Goal: Check status: Check status

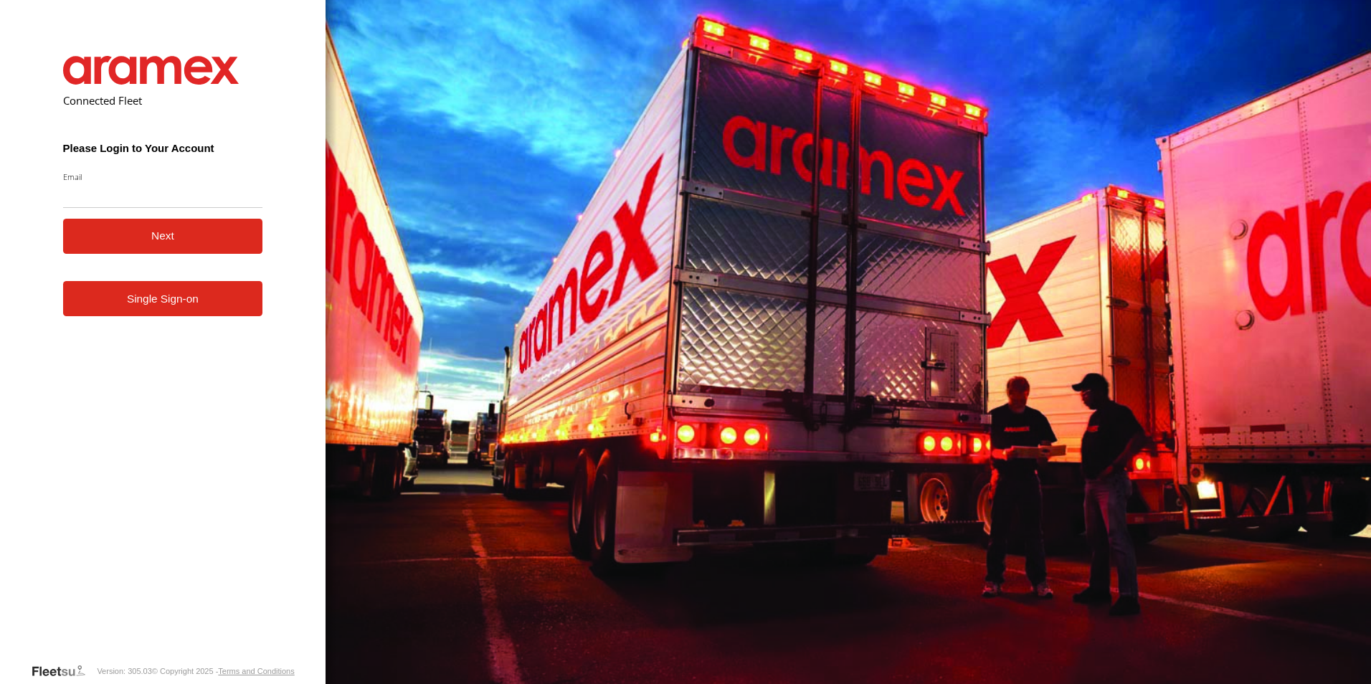
click at [138, 201] on input "Email" at bounding box center [163, 195] width 200 height 26
type input "**********"
click at [184, 241] on button "Next" at bounding box center [163, 236] width 200 height 35
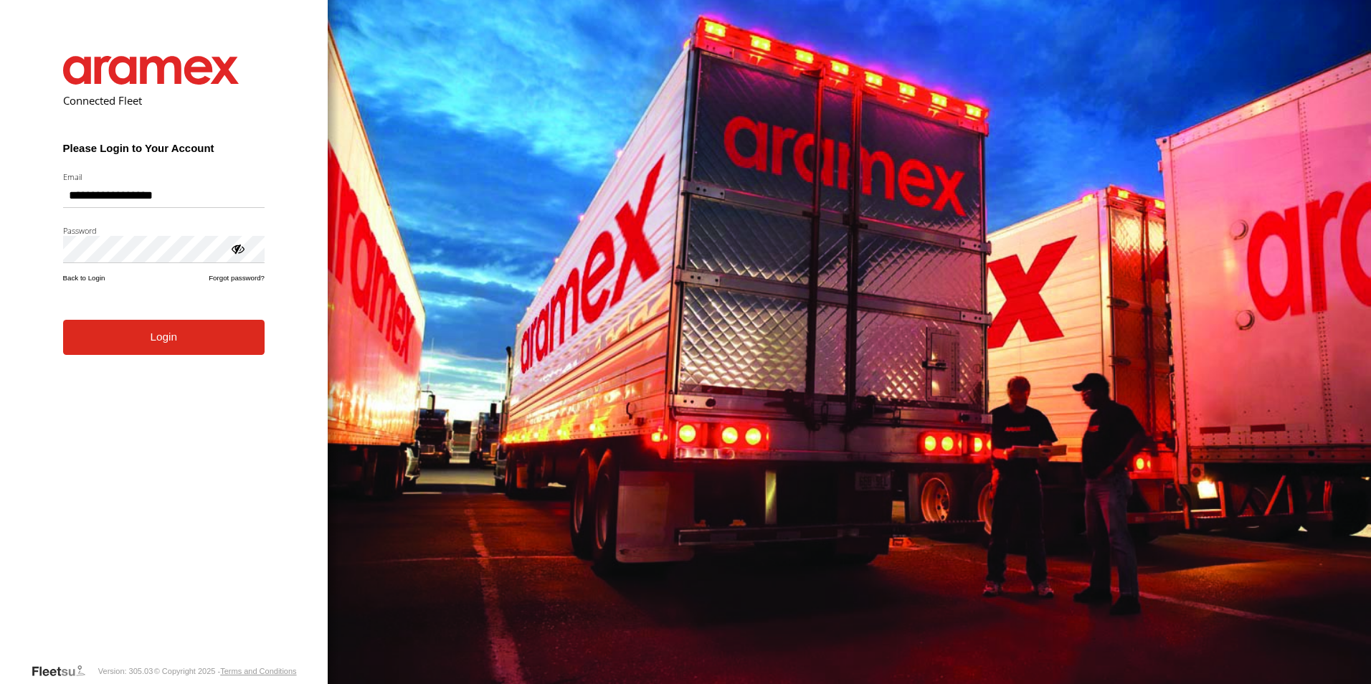
click at [168, 351] on button "Login" at bounding box center [163, 337] width 201 height 35
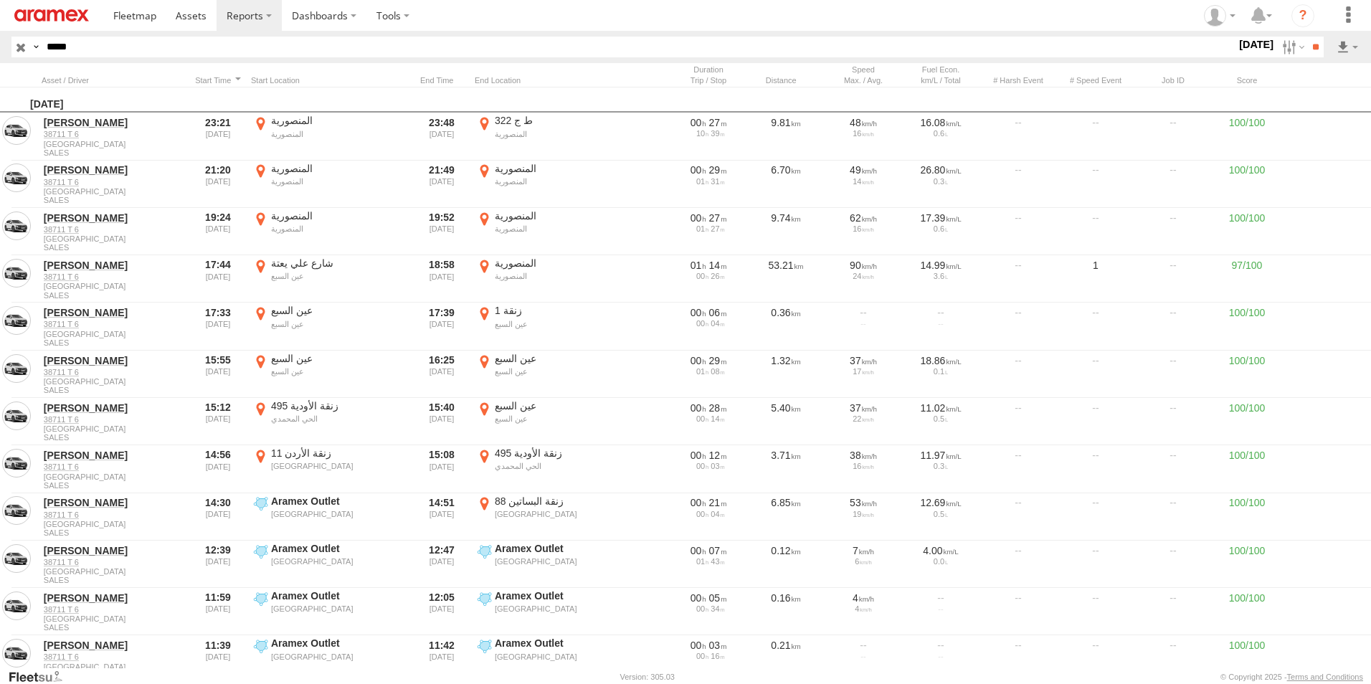
drag, startPoint x: 87, startPoint y: 47, endPoint x: 46, endPoint y: 46, distance: 41.6
click at [46, 46] on input "*****" at bounding box center [638, 47] width 1195 height 21
click at [1310, 42] on input "**" at bounding box center [1315, 47] width 16 height 21
click at [1278, 48] on label at bounding box center [1291, 47] width 31 height 21
click at [0, 0] on label at bounding box center [0, 0] width 0 height 0
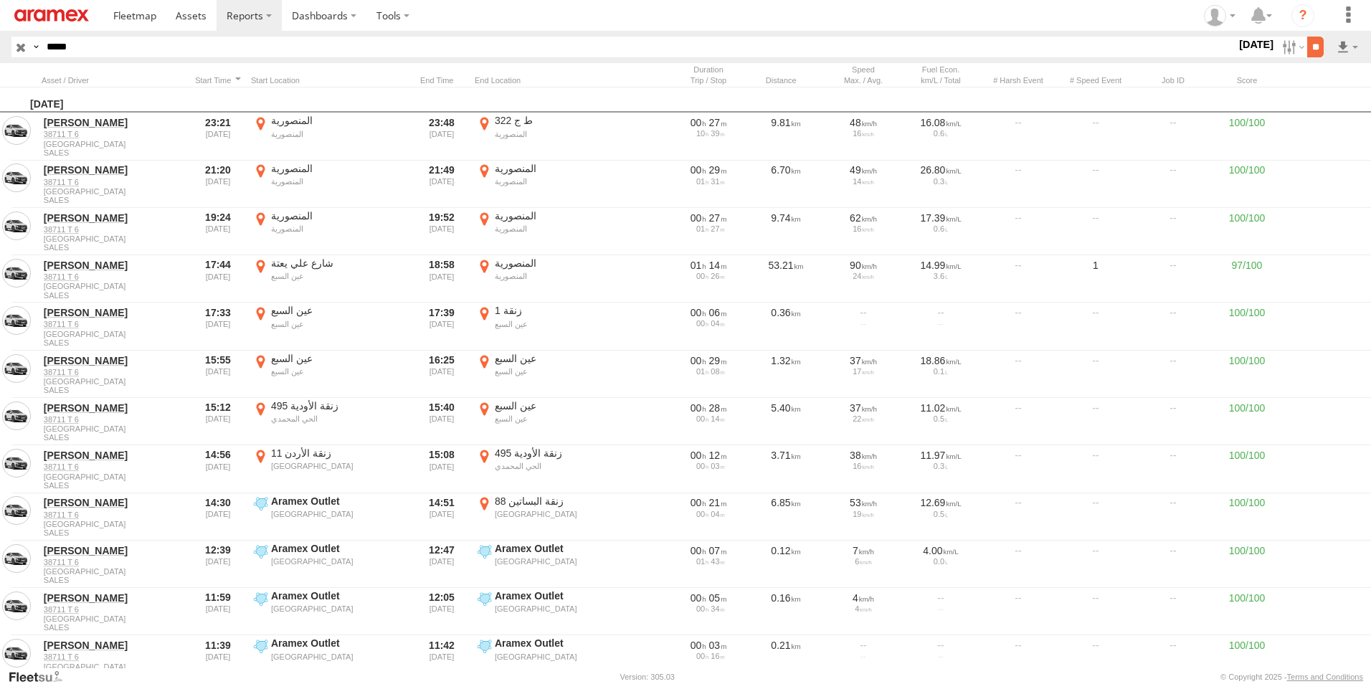
click at [1309, 49] on input "**" at bounding box center [1315, 47] width 16 height 21
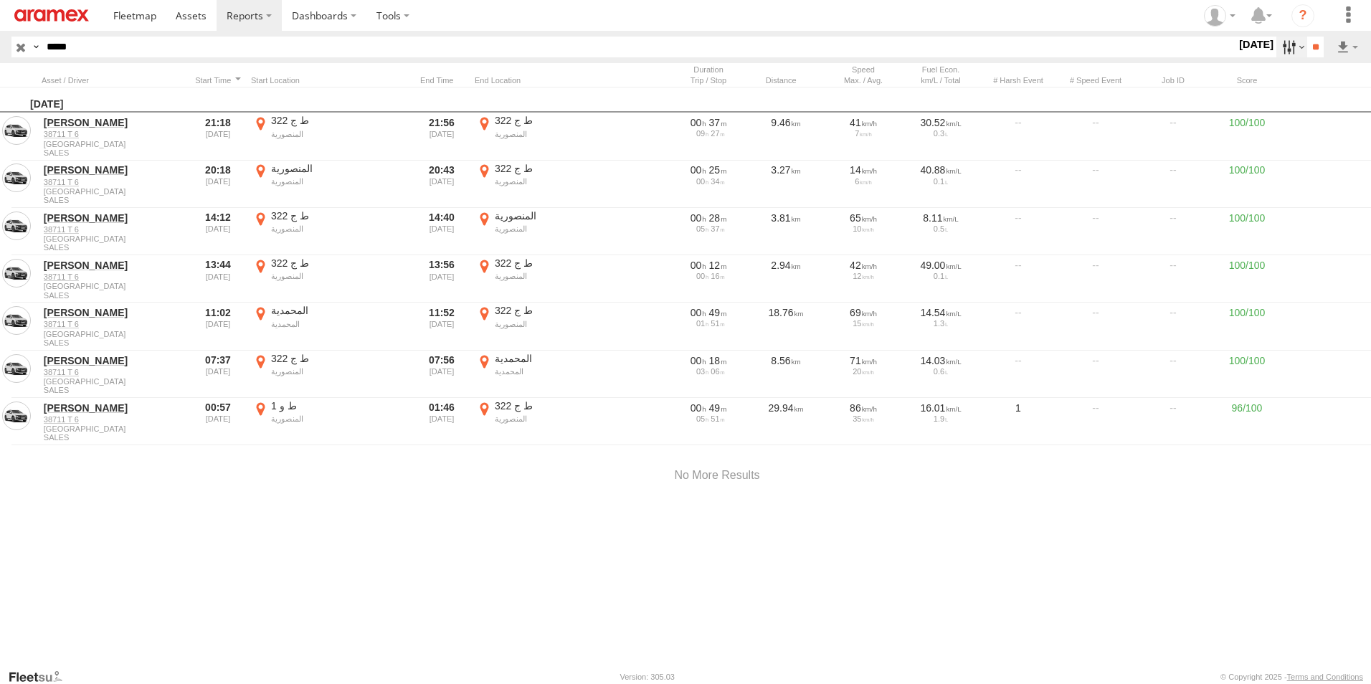
click at [1282, 49] on label at bounding box center [1291, 47] width 31 height 21
click at [0, 0] on label at bounding box center [0, 0] width 0 height 0
click at [1307, 47] on input "**" at bounding box center [1315, 47] width 16 height 21
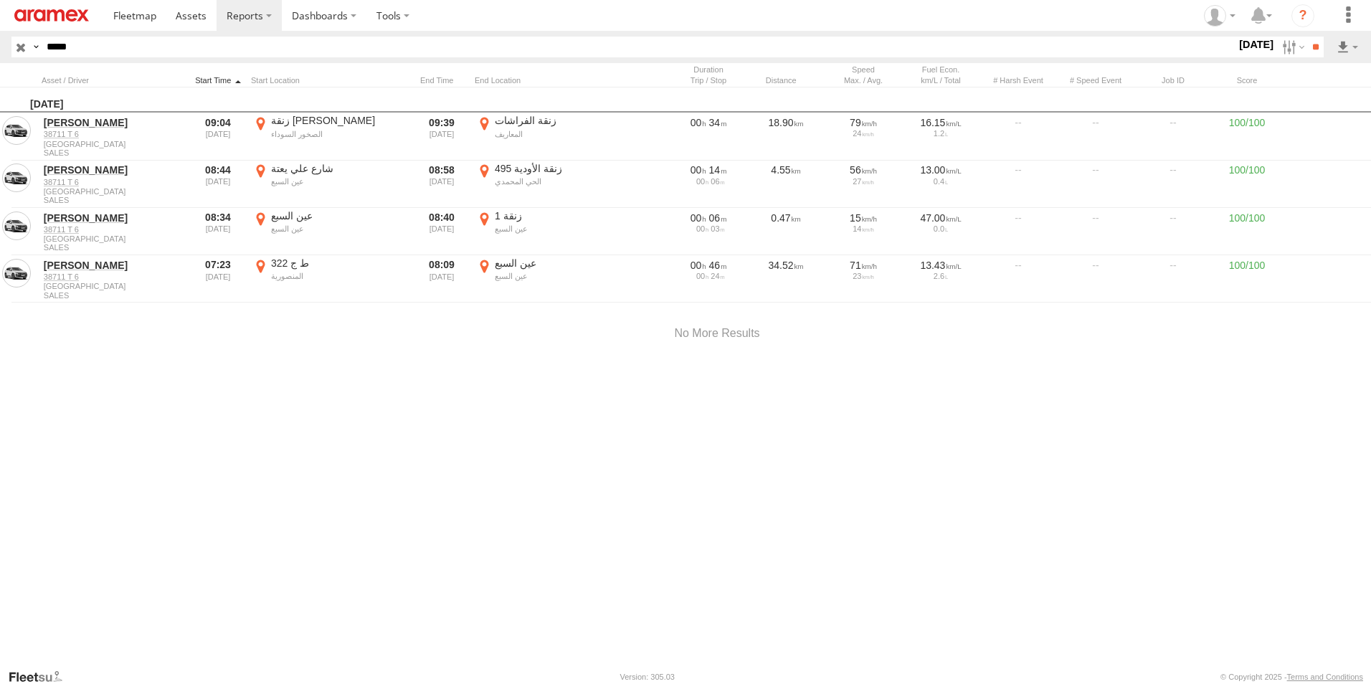
click at [211, 80] on div at bounding box center [218, 80] width 54 height 10
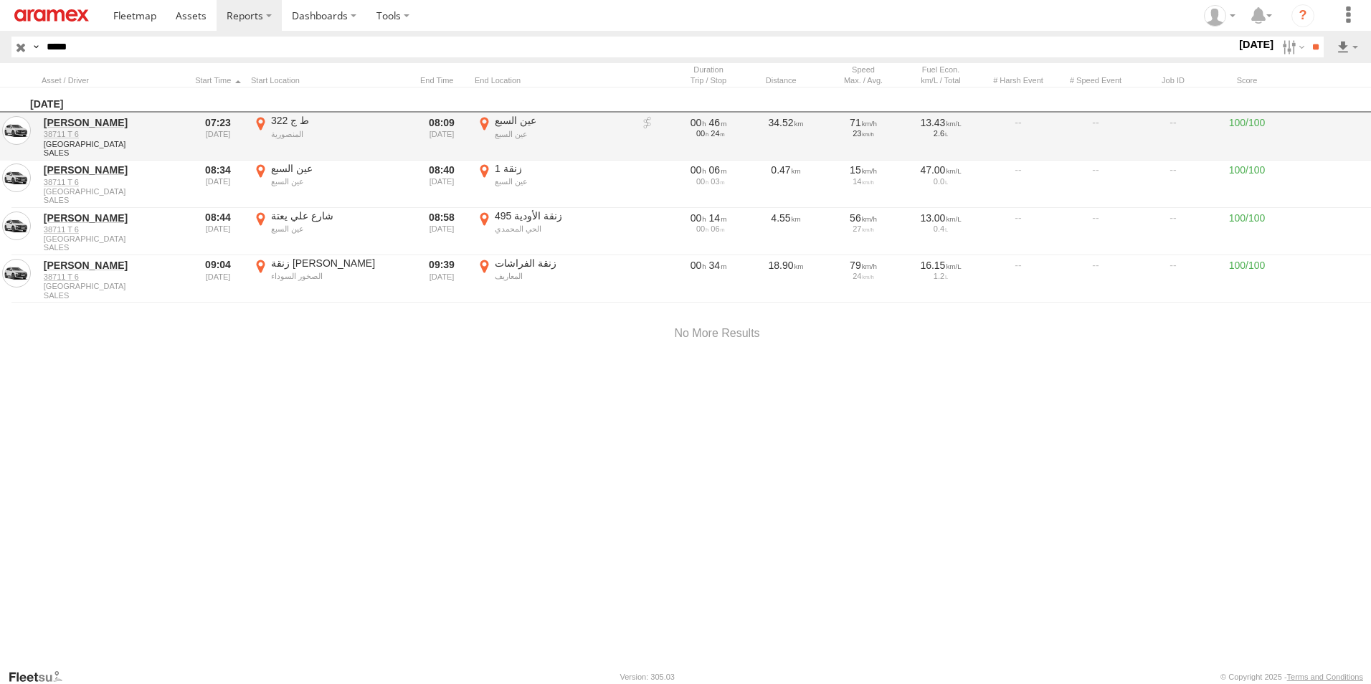
click at [262, 123] on label "ط ج 322 المنصورية 33.75991 -7.2775" at bounding box center [330, 136] width 158 height 44
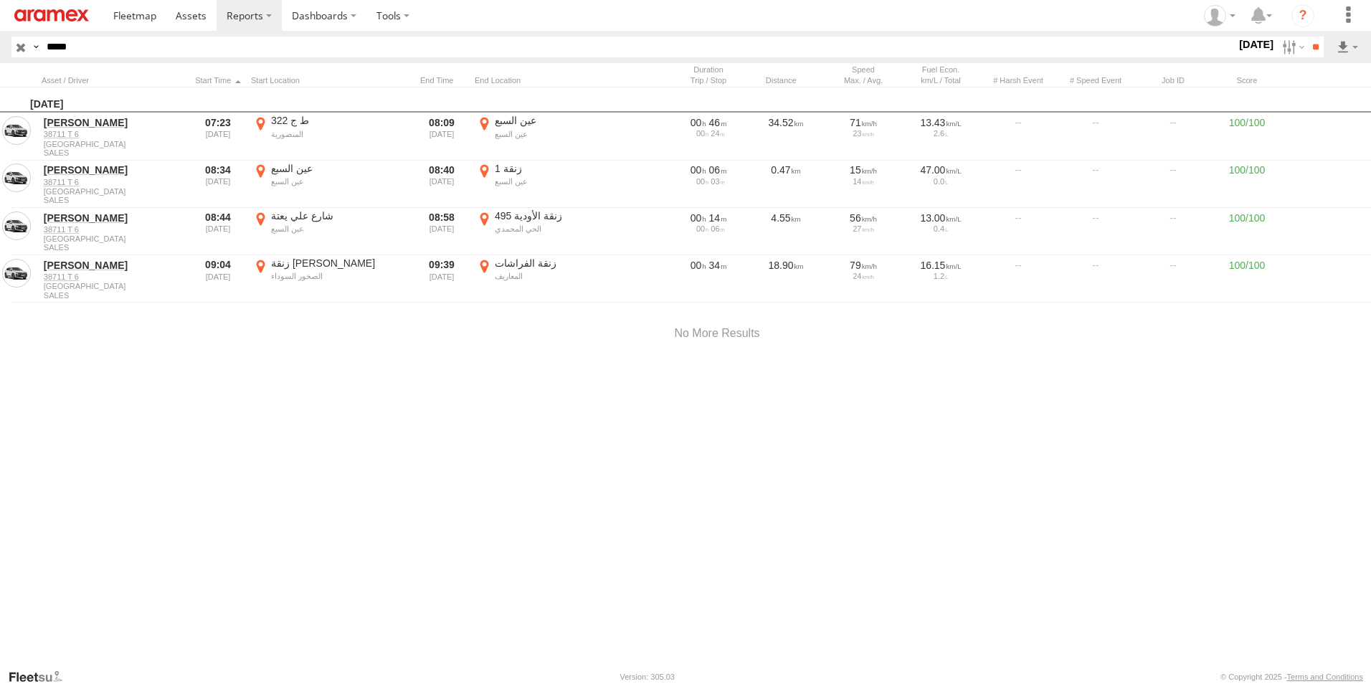
click at [0, 0] on button "Satellite" at bounding box center [0, 0] width 0 height 0
drag, startPoint x: 717, startPoint y: 285, endPoint x: 586, endPoint y: 491, distance: 244.6
click at [0, 0] on div at bounding box center [0, 0] width 0 height 0
drag, startPoint x: 801, startPoint y: 395, endPoint x: 664, endPoint y: 382, distance: 138.2
click at [0, 0] on div at bounding box center [0, 0] width 0 height 0
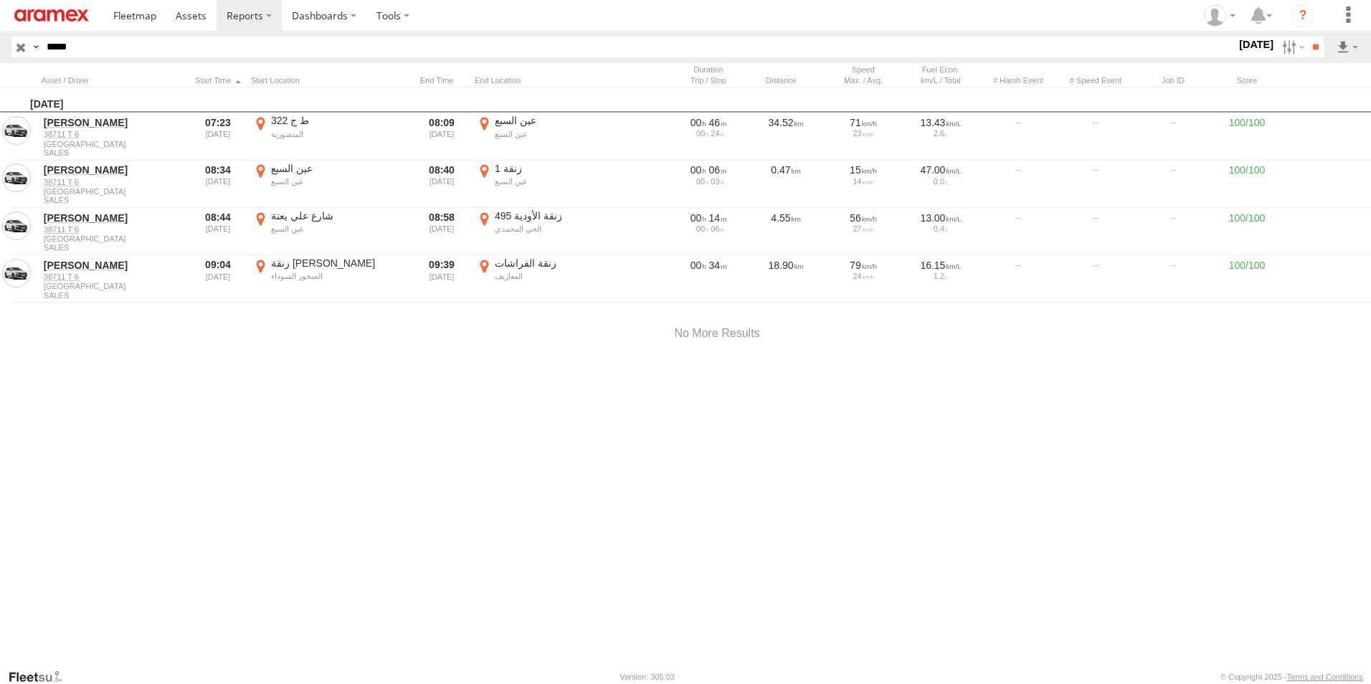
click at [0, 0] on label "×" at bounding box center [0, 0] width 0 height 0
drag, startPoint x: 100, startPoint y: 54, endPoint x: 1, endPoint y: 38, distance: 100.9
click at [1, 38] on header "Search Query Asset ID Asset Label Registration Manufacturer Model VIN Job ID **…" at bounding box center [685, 47] width 1371 height 32
paste input "text"
click at [1314, 47] on input "**" at bounding box center [1315, 47] width 16 height 21
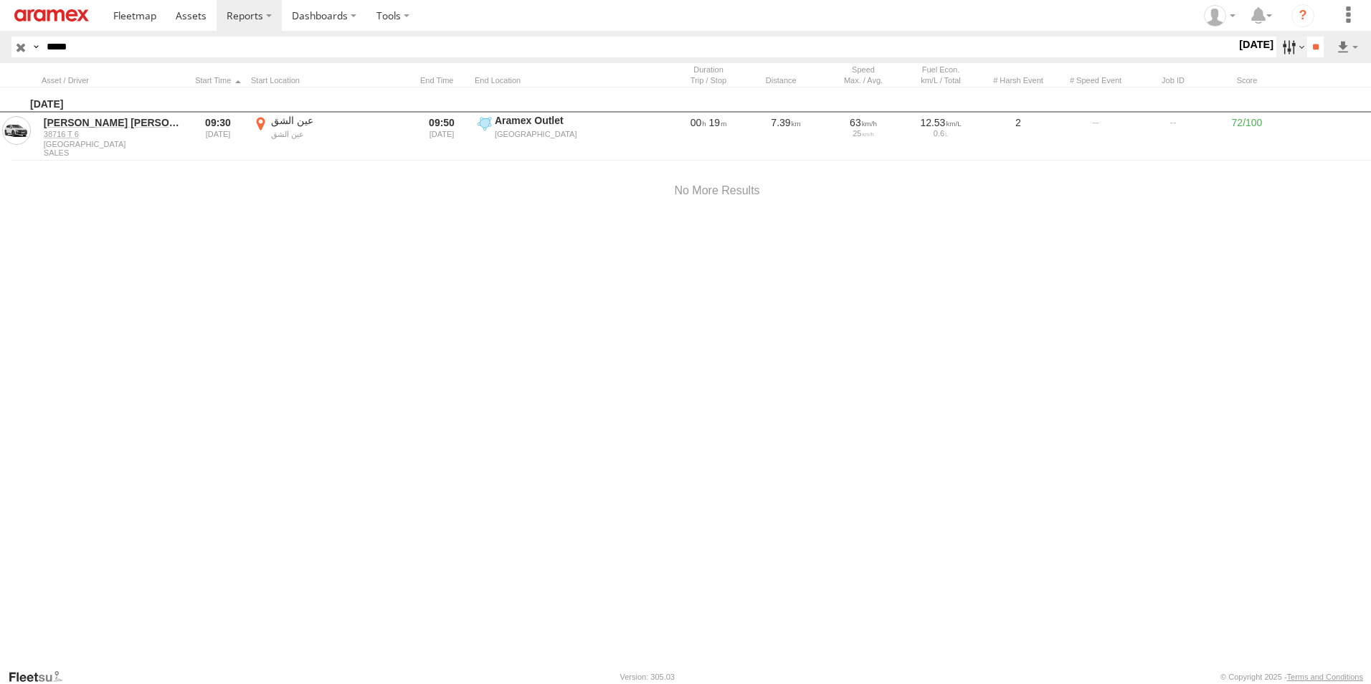
click at [1283, 52] on label at bounding box center [1291, 47] width 31 height 21
click at [0, 0] on label at bounding box center [0, 0] width 0 height 0
click at [1307, 44] on input "**" at bounding box center [1315, 47] width 16 height 21
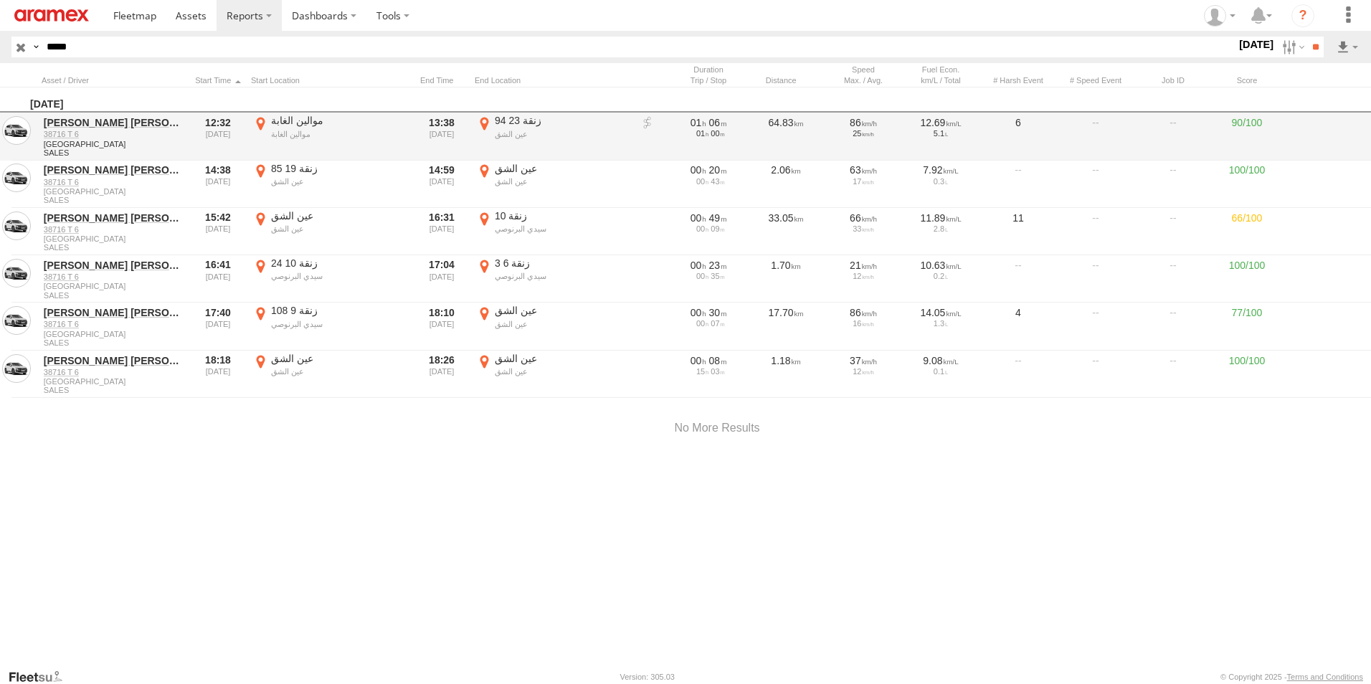
click at [259, 120] on label "موالين الغابة موالين الغابة 33.70879 -7.18469" at bounding box center [330, 136] width 158 height 44
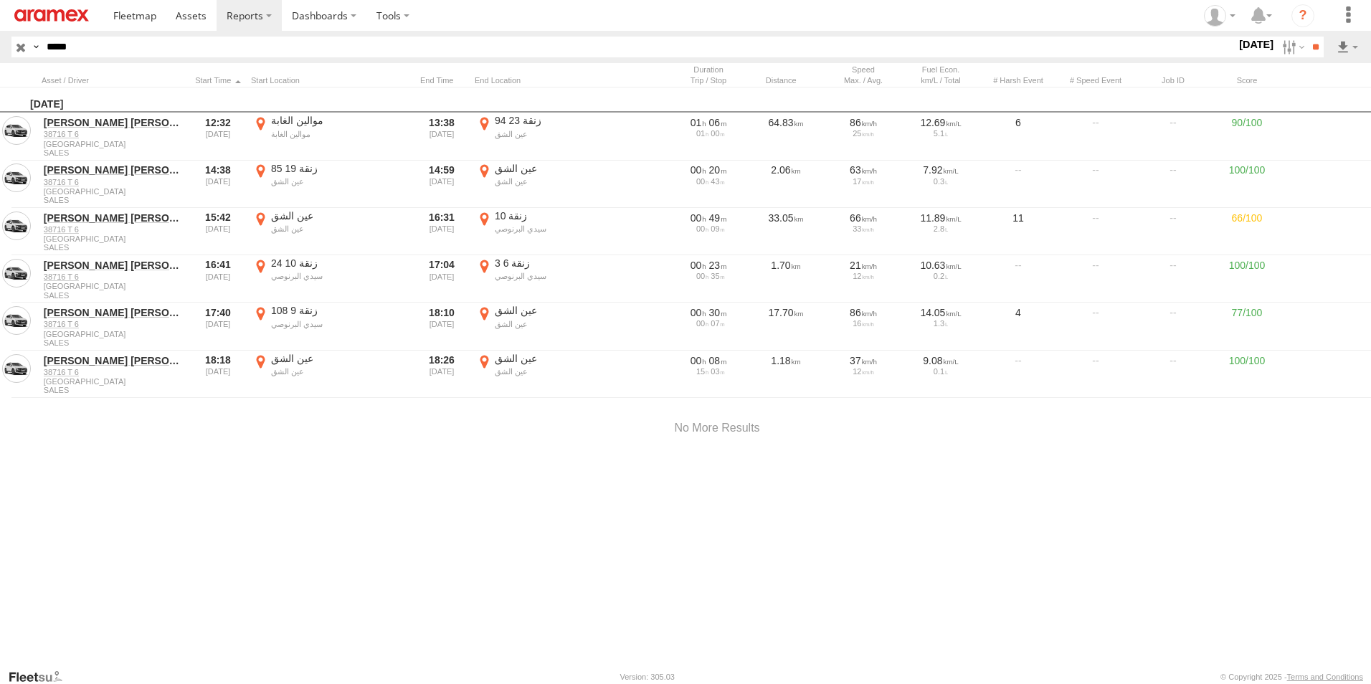
drag, startPoint x: 685, startPoint y: 363, endPoint x: 726, endPoint y: 420, distance: 69.8
click at [0, 0] on div at bounding box center [0, 0] width 0 height 0
drag, startPoint x: 725, startPoint y: 351, endPoint x: 740, endPoint y: 433, distance: 83.8
click at [0, 0] on div at bounding box center [0, 0] width 0 height 0
drag, startPoint x: 800, startPoint y: 501, endPoint x: 789, endPoint y: 422, distance: 79.7
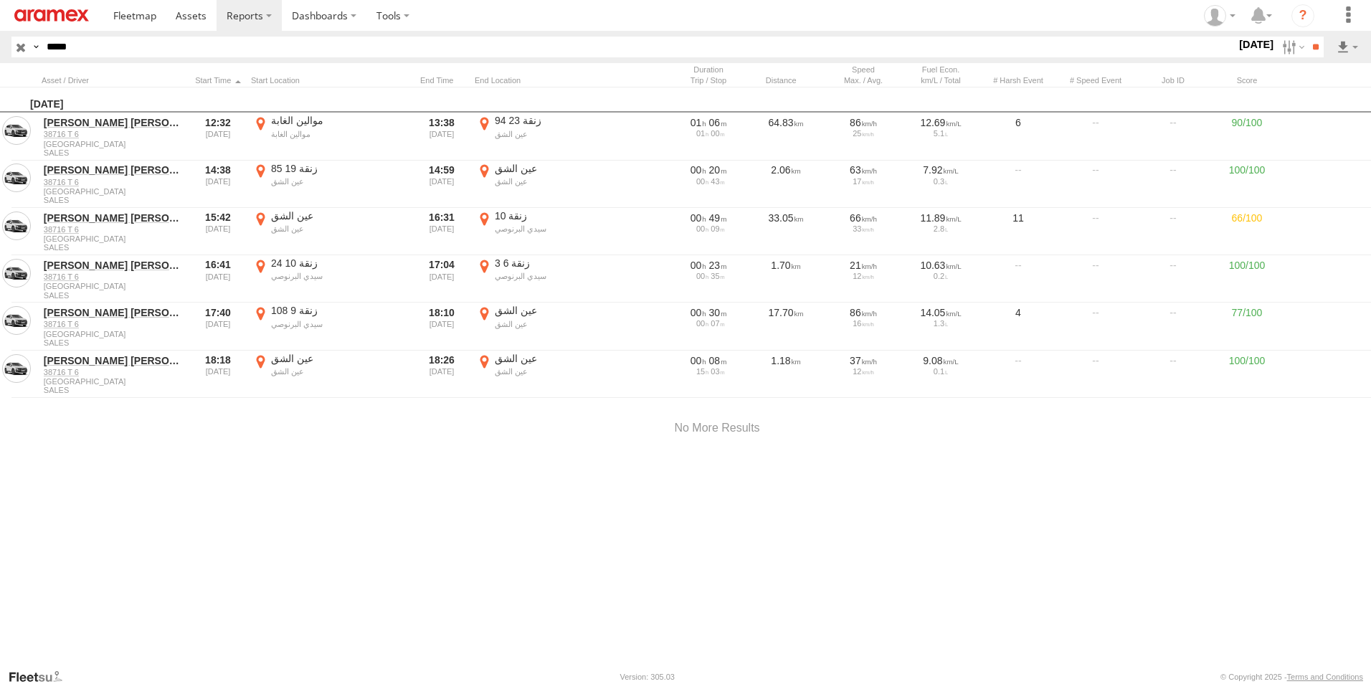
click at [0, 0] on div at bounding box center [0, 0] width 0 height 0
drag, startPoint x: 677, startPoint y: 444, endPoint x: 951, endPoint y: 389, distance: 279.2
click at [0, 0] on div at bounding box center [0, 0] width 0 height 0
drag, startPoint x: 816, startPoint y: 312, endPoint x: 756, endPoint y: 443, distance: 144.6
click at [0, 0] on div at bounding box center [0, 0] width 0 height 0
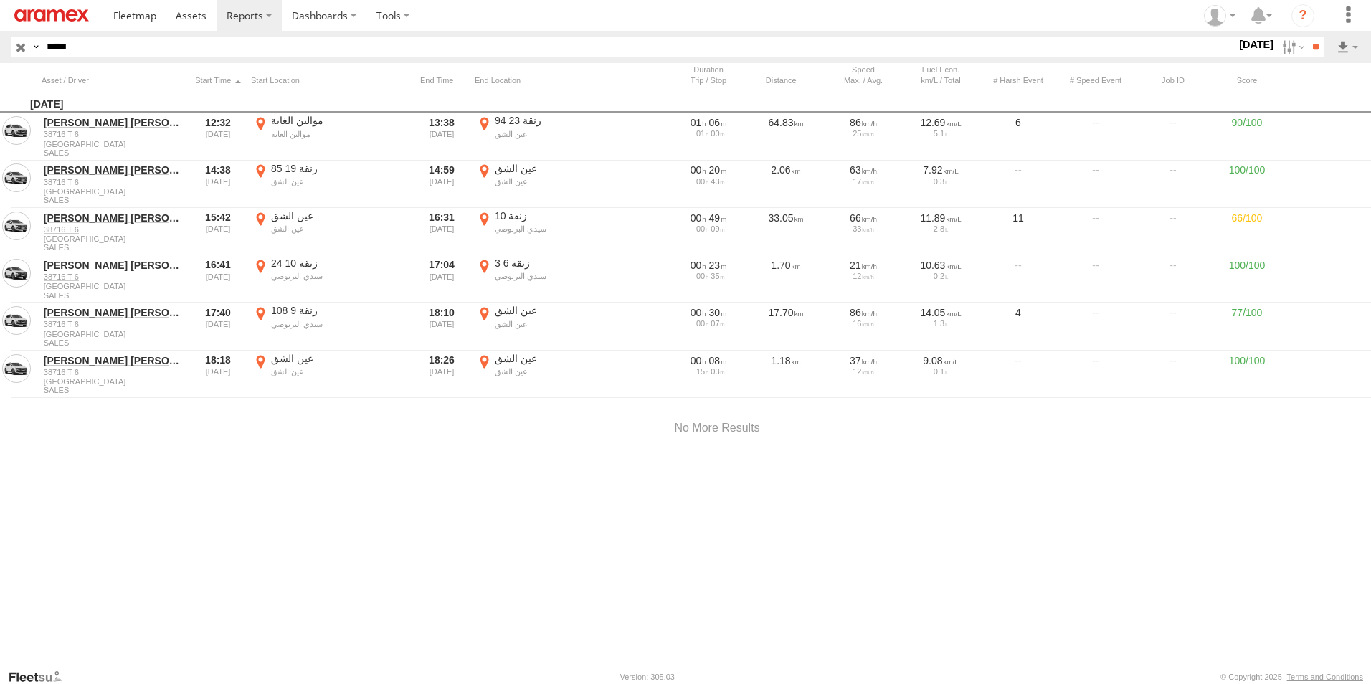
drag, startPoint x: 771, startPoint y: 341, endPoint x: 653, endPoint y: 445, distance: 156.9
click at [0, 0] on div at bounding box center [0, 0] width 0 height 0
drag, startPoint x: 800, startPoint y: 516, endPoint x: 777, endPoint y: 334, distance: 183.5
click at [0, 0] on div at bounding box center [0, 0] width 0 height 0
drag, startPoint x: 726, startPoint y: 467, endPoint x: 768, endPoint y: 399, distance: 79.2
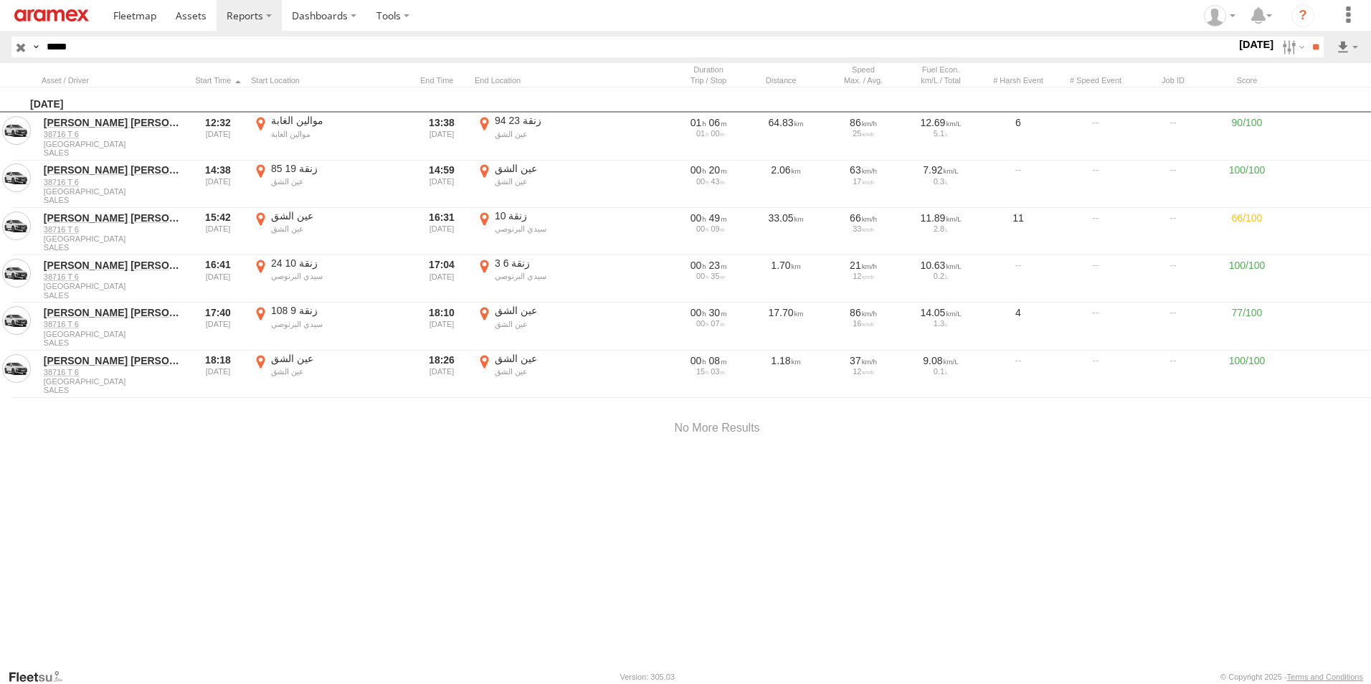
click at [0, 0] on div at bounding box center [0, 0] width 0 height 0
drag, startPoint x: 725, startPoint y: 383, endPoint x: 720, endPoint y: 510, distance: 127.0
click at [0, 0] on div at bounding box center [0, 0] width 0 height 0
drag, startPoint x: 773, startPoint y: 513, endPoint x: 746, endPoint y: 401, distance: 115.8
click at [0, 0] on div at bounding box center [0, 0] width 0 height 0
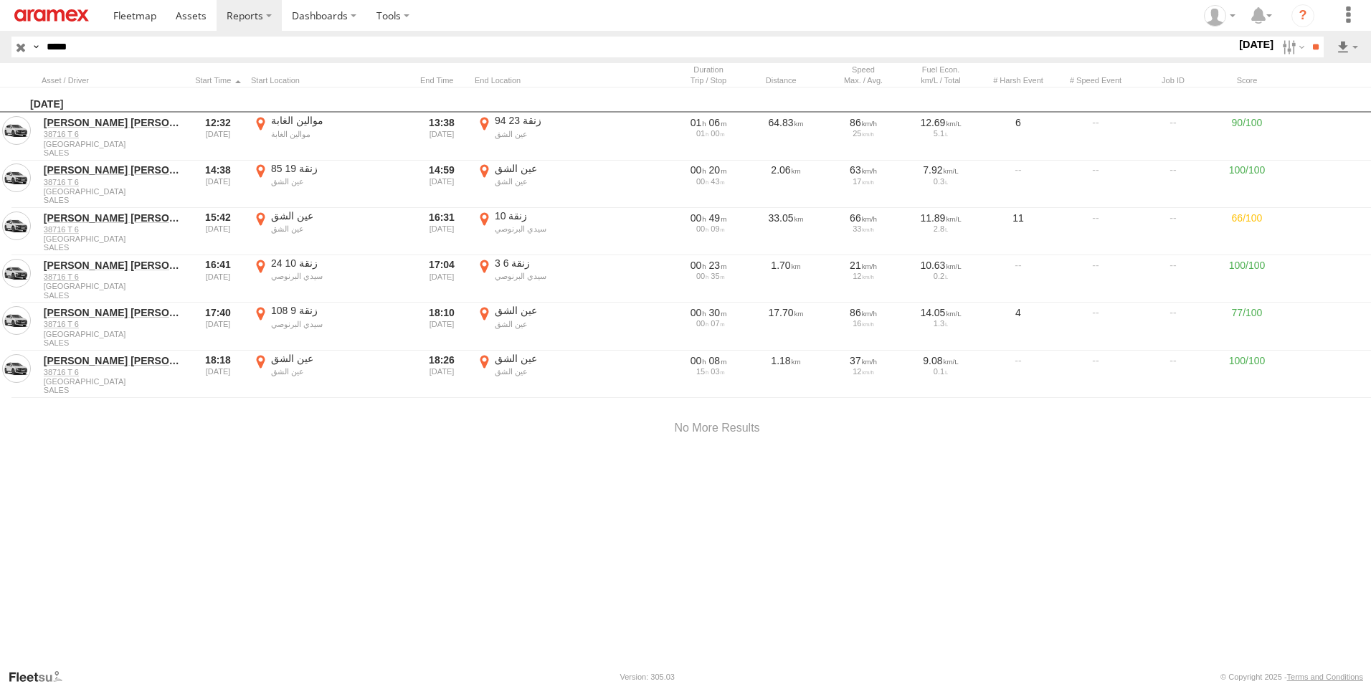
drag, startPoint x: 816, startPoint y: 375, endPoint x: 827, endPoint y: 292, distance: 83.1
click at [0, 0] on div at bounding box center [0, 0] width 0 height 0
drag, startPoint x: 761, startPoint y: 443, endPoint x: 829, endPoint y: 552, distance: 128.9
click at [0, 0] on div at bounding box center [0, 0] width 0 height 0
drag, startPoint x: 398, startPoint y: 244, endPoint x: 315, endPoint y: 315, distance: 108.8
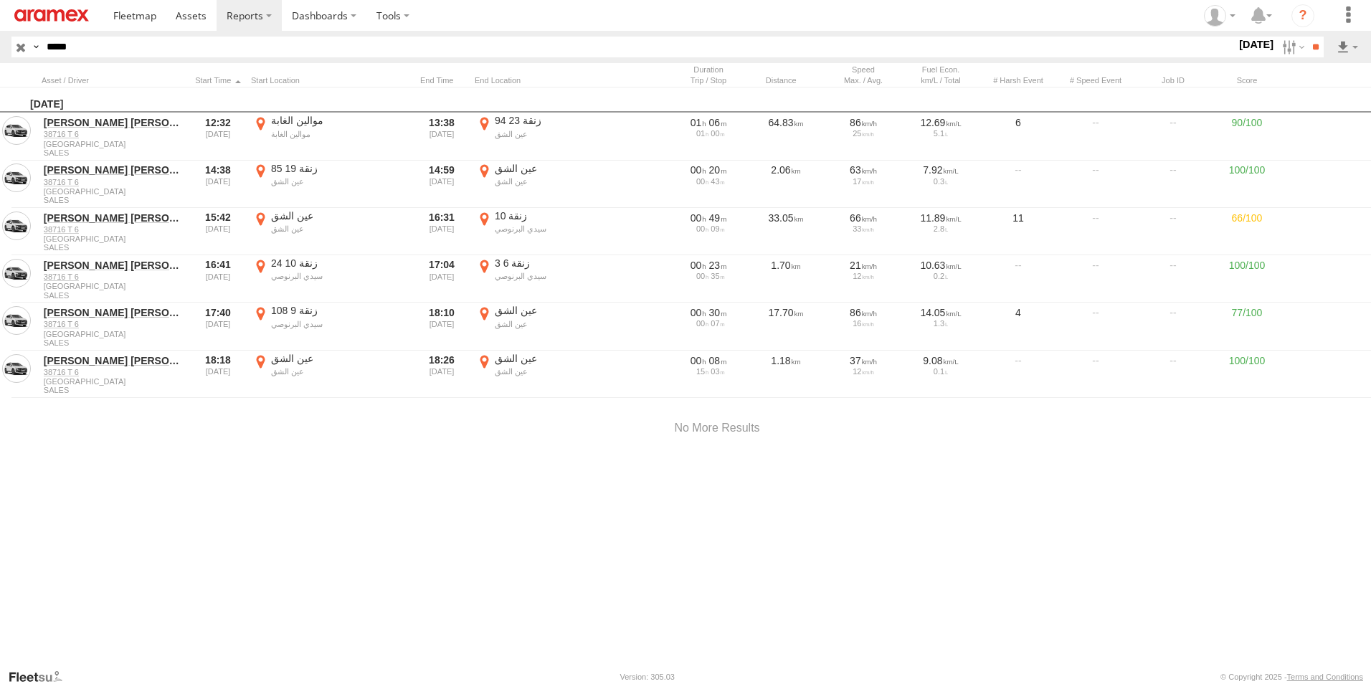
click at [0, 0] on div at bounding box center [0, 0] width 0 height 0
drag, startPoint x: 599, startPoint y: 389, endPoint x: 649, endPoint y: 277, distance: 123.2
click at [0, 0] on div at bounding box center [0, 0] width 0 height 0
drag, startPoint x: 366, startPoint y: 482, endPoint x: 356, endPoint y: 355, distance: 127.3
click at [0, 0] on div at bounding box center [0, 0] width 0 height 0
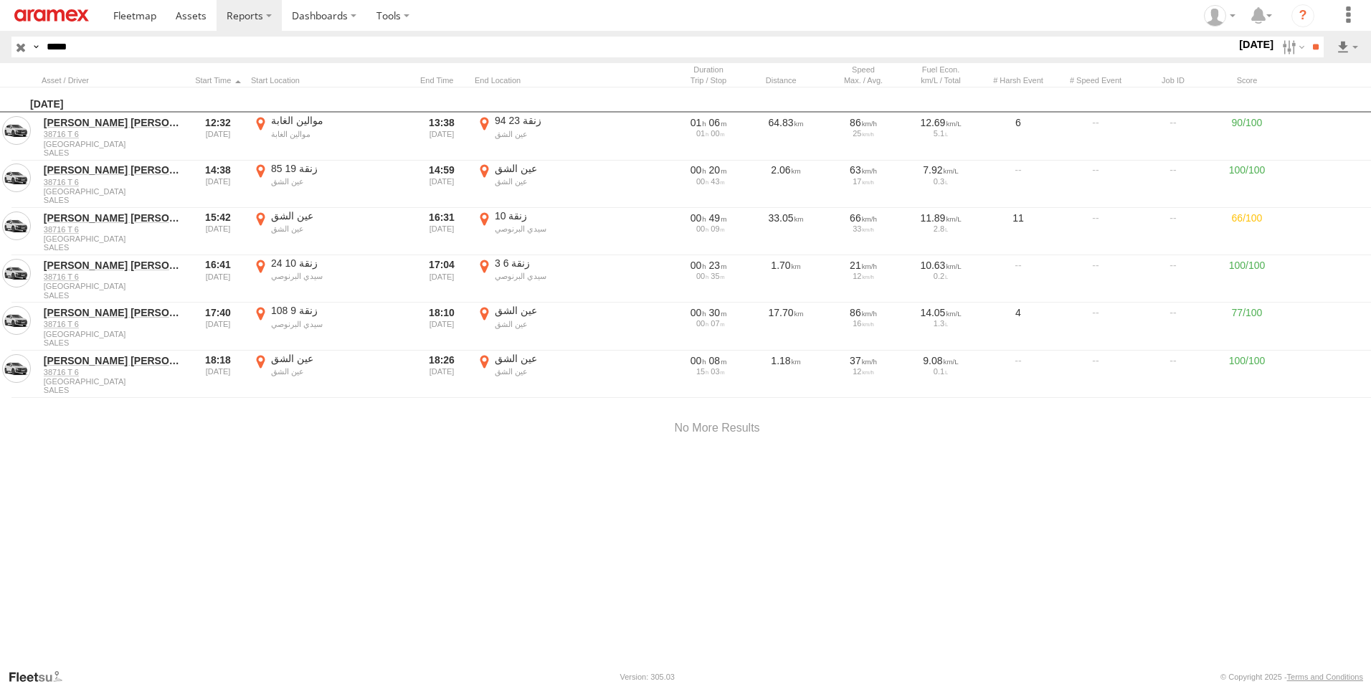
drag, startPoint x: 552, startPoint y: 565, endPoint x: 527, endPoint y: 527, distance: 45.5
click at [0, 0] on div at bounding box center [0, 0] width 0 height 0
drag, startPoint x: 583, startPoint y: 396, endPoint x: 432, endPoint y: 500, distance: 182.5
click at [0, 0] on div at bounding box center [0, 0] width 0 height 0
drag, startPoint x: 727, startPoint y: 458, endPoint x: 689, endPoint y: 423, distance: 51.7
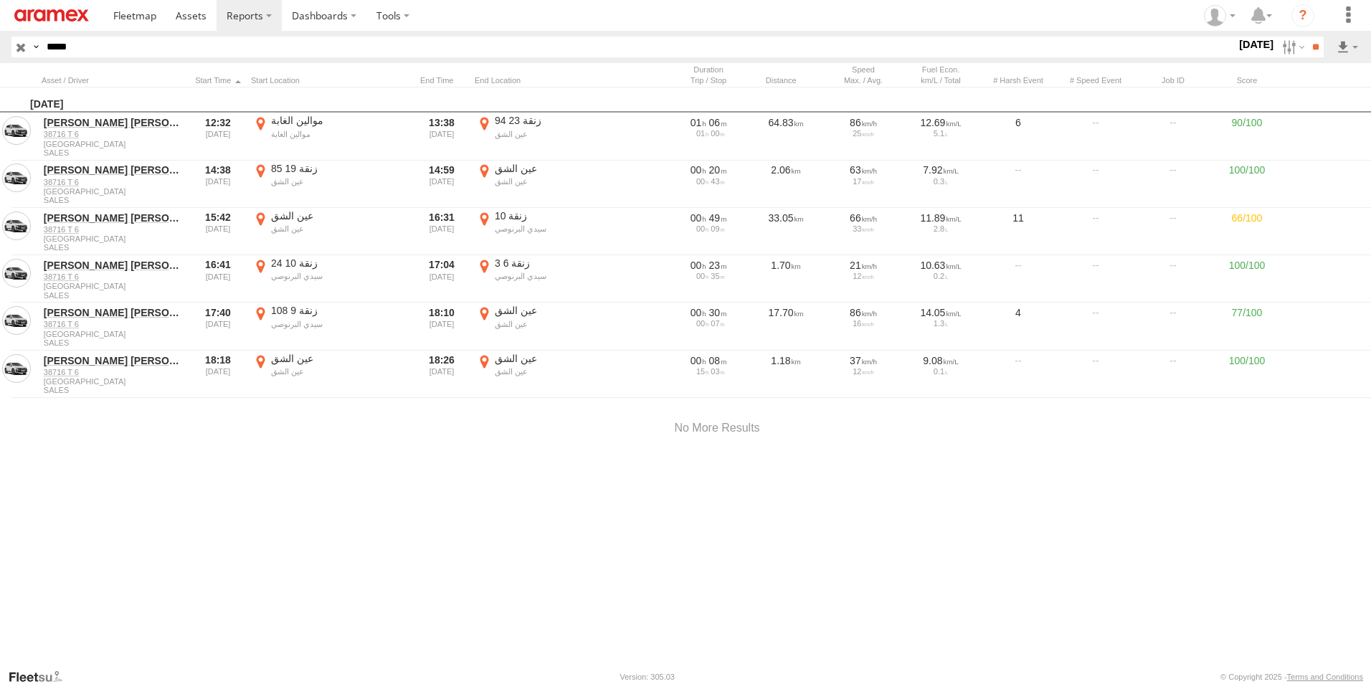
click at [0, 0] on div at bounding box center [0, 0] width 0 height 0
drag, startPoint x: 761, startPoint y: 467, endPoint x: 629, endPoint y: 286, distance: 224.1
click at [0, 0] on div at bounding box center [0, 0] width 0 height 0
drag, startPoint x: 900, startPoint y: 501, endPoint x: 623, endPoint y: 487, distance: 277.7
click at [0, 0] on div at bounding box center [0, 0] width 0 height 0
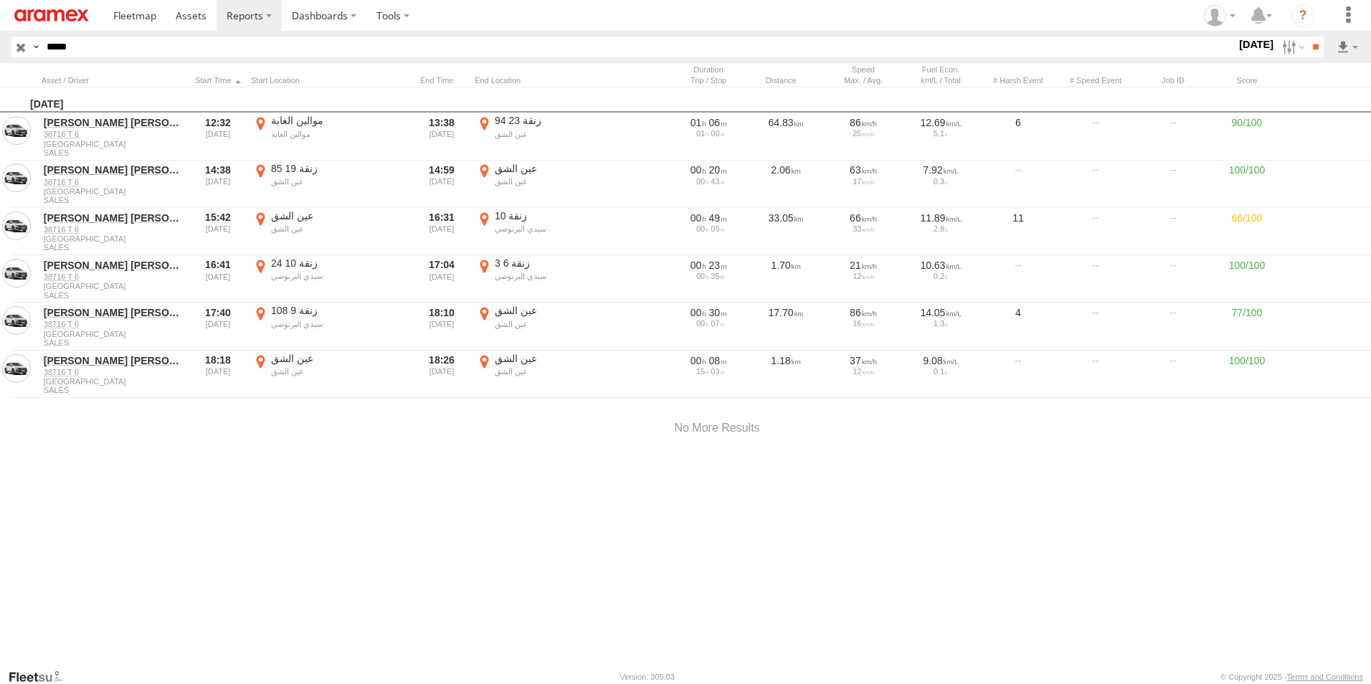
drag, startPoint x: 752, startPoint y: 351, endPoint x: 875, endPoint y: 553, distance: 236.4
click at [0, 0] on div at bounding box center [0, 0] width 0 height 0
drag, startPoint x: 692, startPoint y: 359, endPoint x: 743, endPoint y: 427, distance: 84.9
click at [0, 0] on div at bounding box center [0, 0] width 0 height 0
drag, startPoint x: 593, startPoint y: 381, endPoint x: 952, endPoint y: 455, distance: 366.6
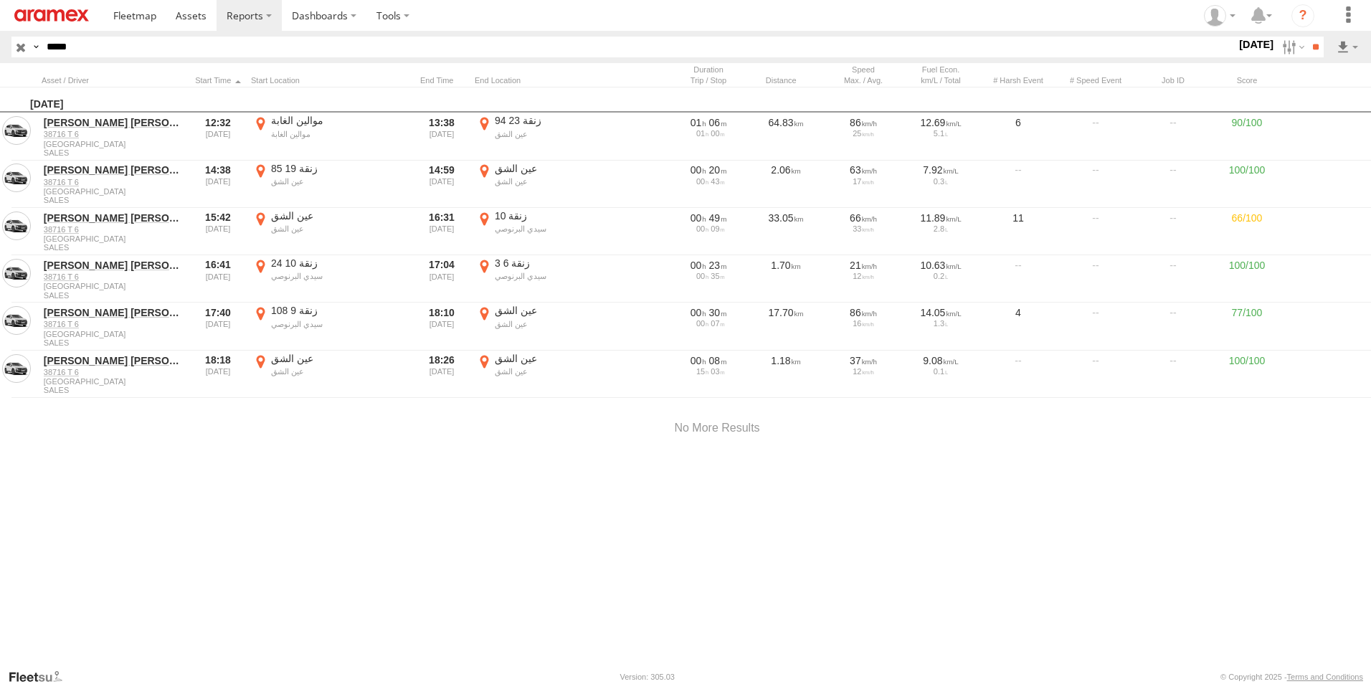
click at [0, 0] on div at bounding box center [0, 0] width 0 height 0
drag, startPoint x: 673, startPoint y: 330, endPoint x: 756, endPoint y: 484, distance: 174.8
click at [0, 0] on div at bounding box center [0, 0] width 0 height 0
drag, startPoint x: 654, startPoint y: 347, endPoint x: 690, endPoint y: 526, distance: 182.8
click at [0, 0] on div at bounding box center [0, 0] width 0 height 0
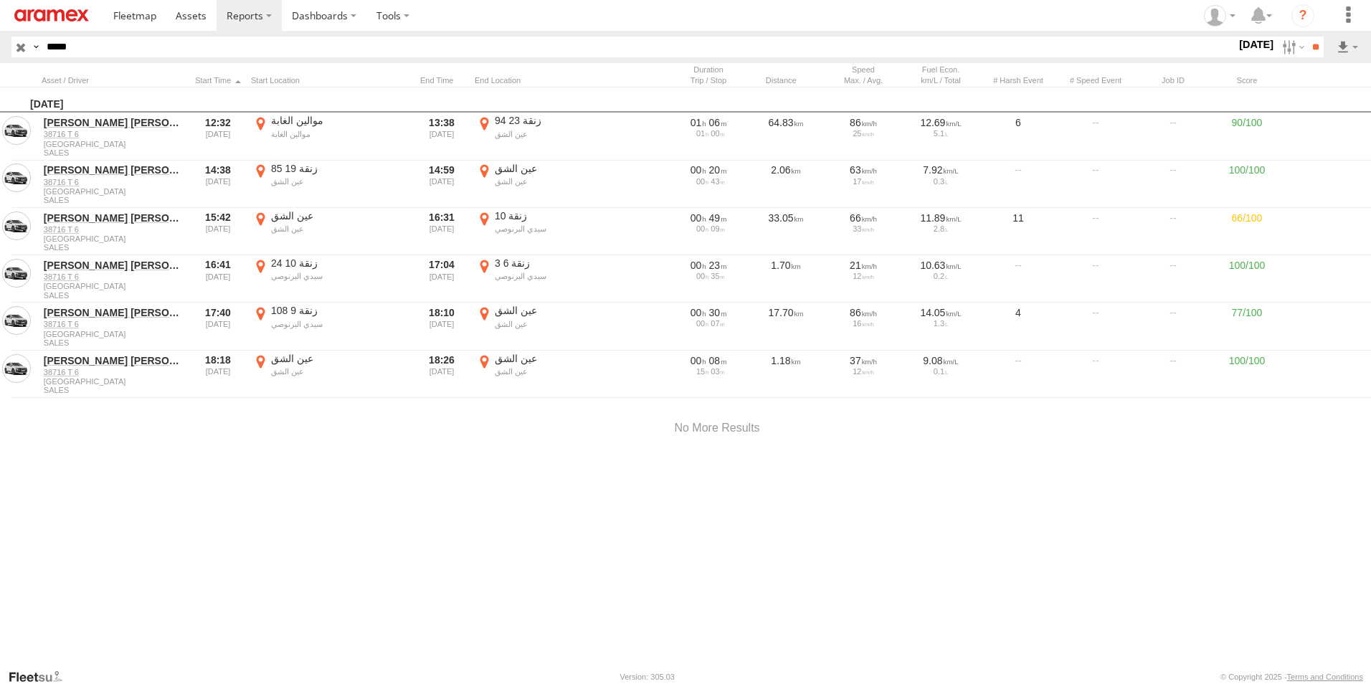
drag, startPoint x: 662, startPoint y: 338, endPoint x: 676, endPoint y: 414, distance: 77.2
click at [0, 0] on div at bounding box center [0, 0] width 0 height 0
drag, startPoint x: 522, startPoint y: 470, endPoint x: 467, endPoint y: 313, distance: 166.4
click at [0, 0] on div at bounding box center [0, 0] width 0 height 0
drag, startPoint x: 669, startPoint y: 464, endPoint x: 650, endPoint y: 429, distance: 40.4
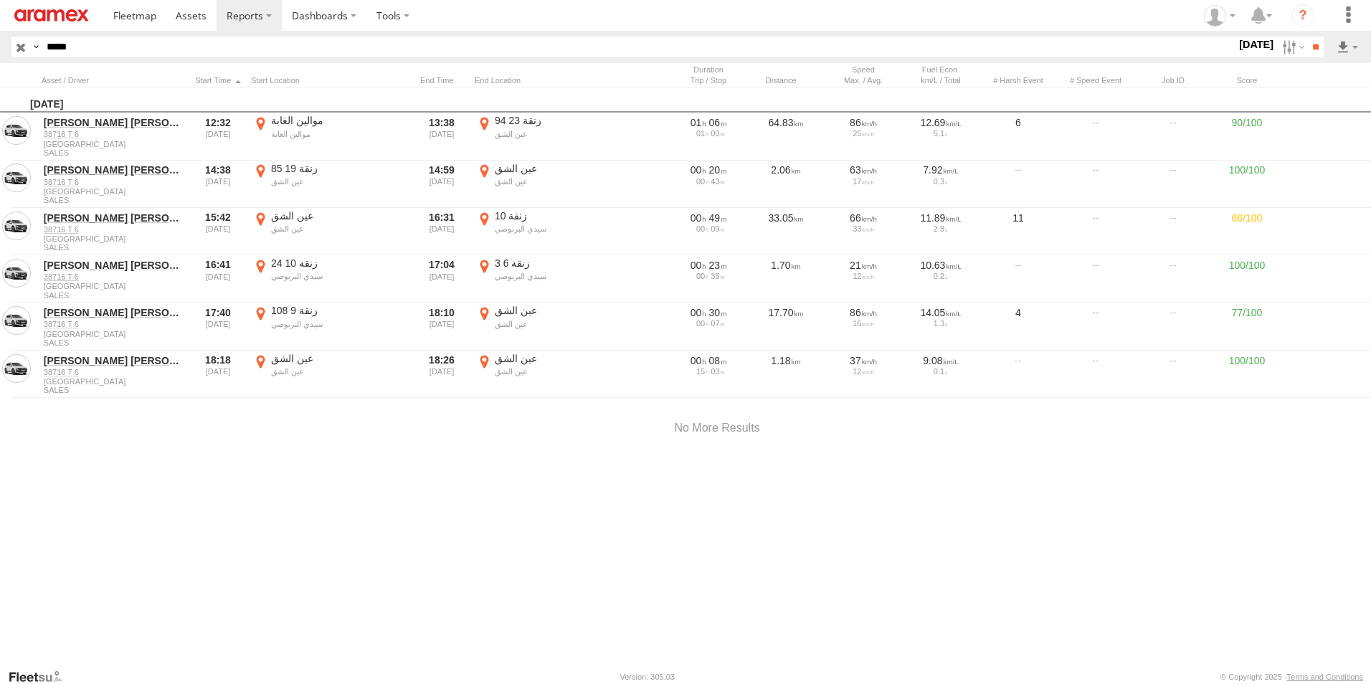
click at [0, 0] on div at bounding box center [0, 0] width 0 height 0
drag, startPoint x: 637, startPoint y: 376, endPoint x: 658, endPoint y: 432, distance: 59.9
click at [0, 0] on div at bounding box center [0, 0] width 0 height 0
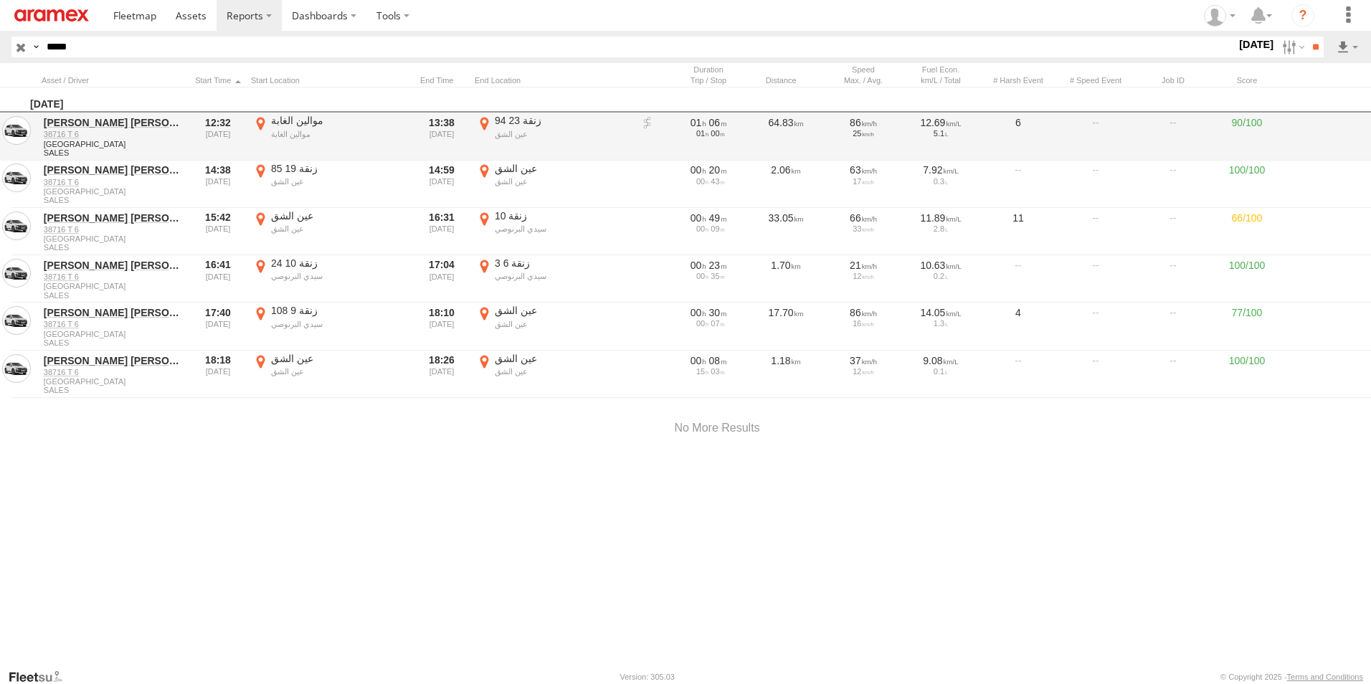
click at [0, 0] on label "×" at bounding box center [0, 0] width 0 height 0
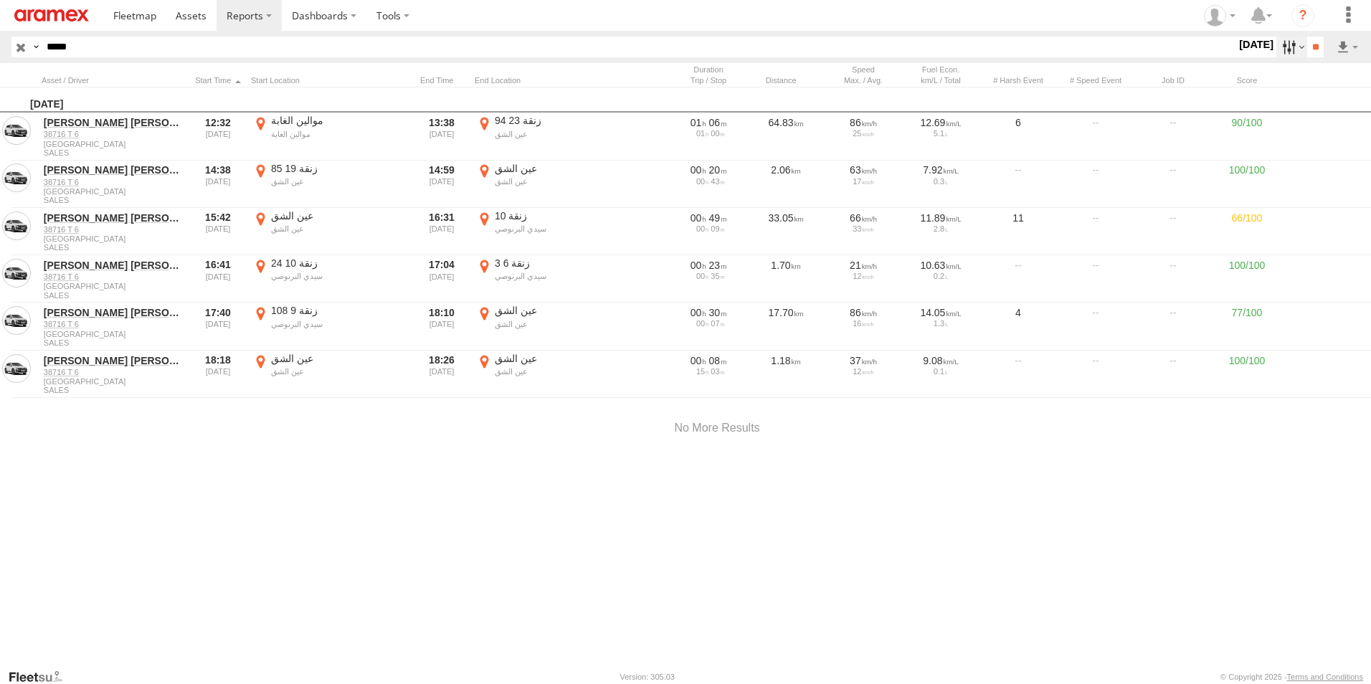
click at [1283, 47] on label at bounding box center [1291, 47] width 31 height 21
click at [0, 0] on label at bounding box center [0, 0] width 0 height 0
click at [1312, 44] on input "**" at bounding box center [1315, 47] width 16 height 21
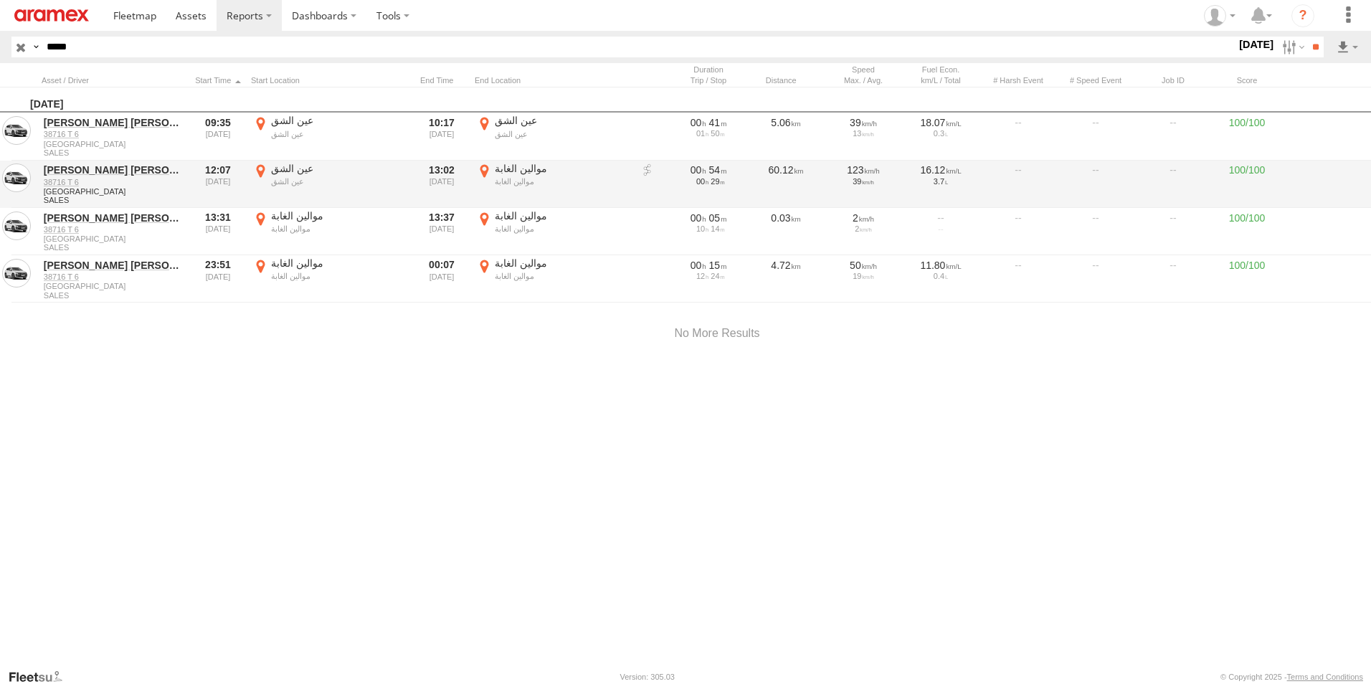
click at [485, 173] on label "موالين الغابة موالين الغابة 33.70881 -7.18468" at bounding box center [554, 184] width 158 height 44
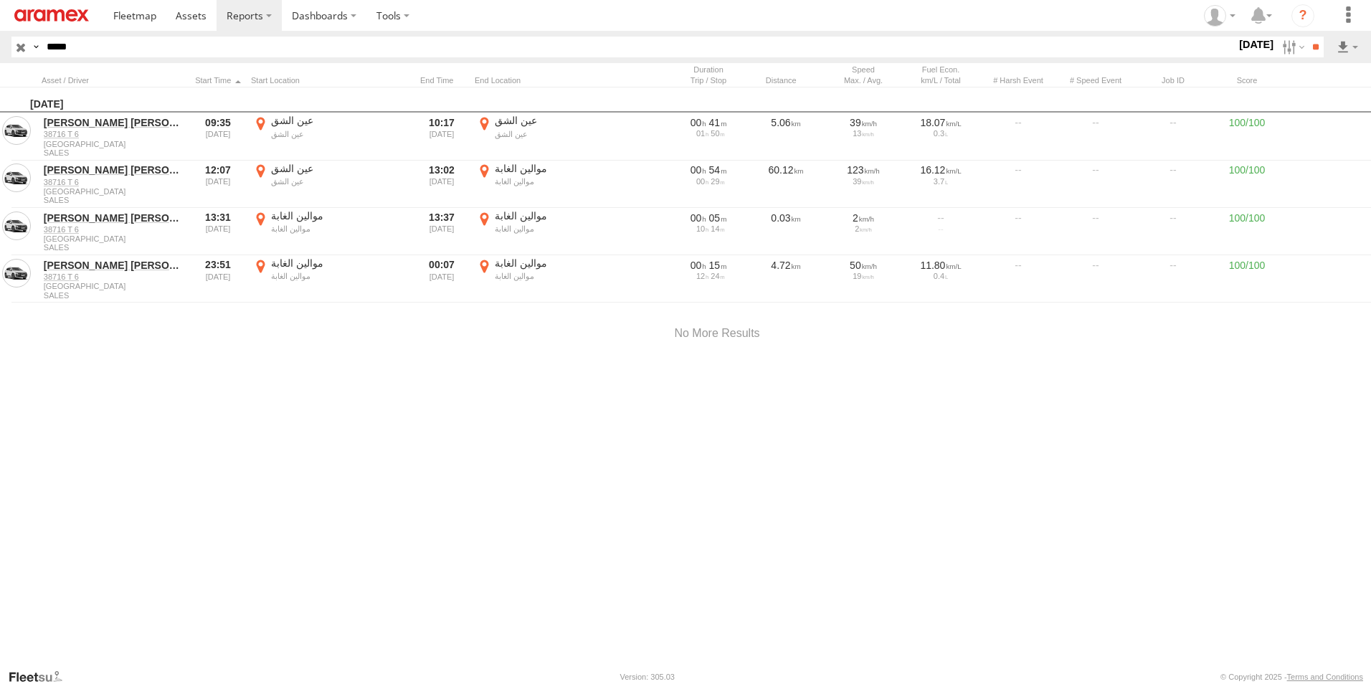
drag, startPoint x: 741, startPoint y: 363, endPoint x: 586, endPoint y: 239, distance: 198.5
click at [0, 0] on div at bounding box center [0, 0] width 0 height 0
click at [0, 0] on label "×" at bounding box center [0, 0] width 0 height 0
drag, startPoint x: 485, startPoint y: 265, endPoint x: 500, endPoint y: 276, distance: 18.5
click at [485, 265] on label "موالين الغابة موالين الغابة 33.70896 -7.1847" at bounding box center [554, 279] width 158 height 44
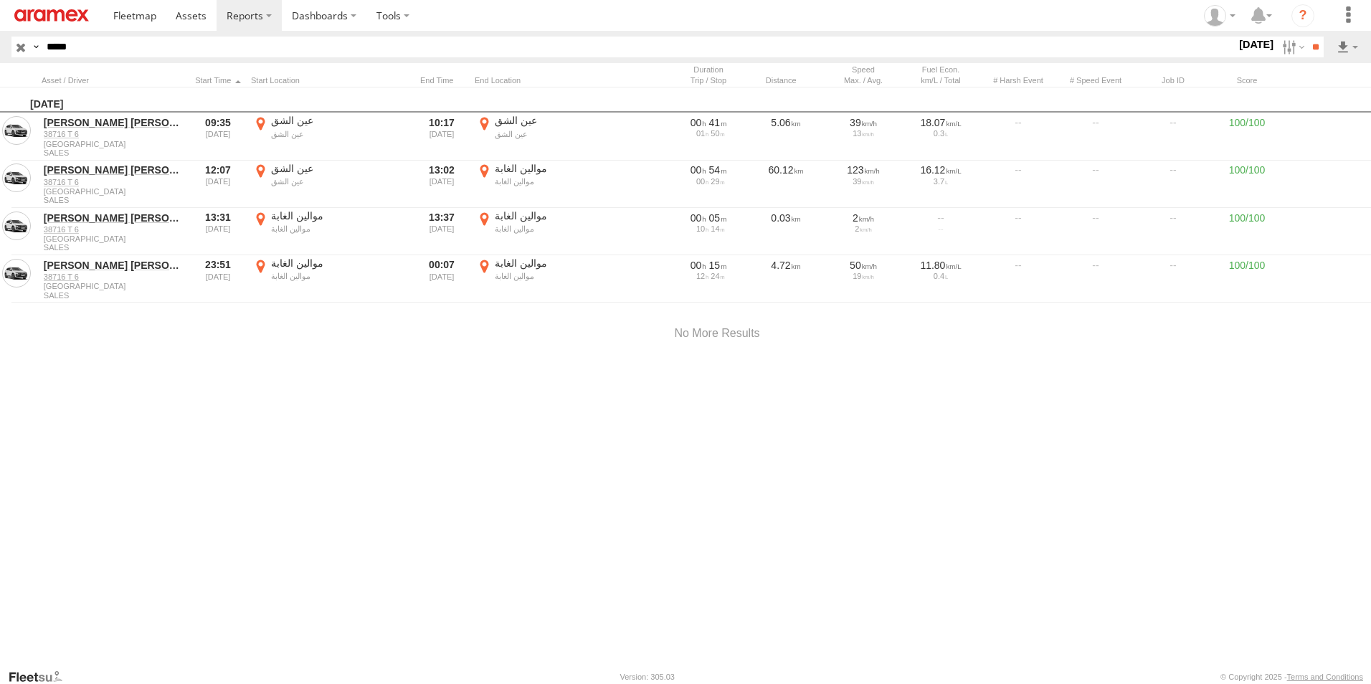
drag, startPoint x: 605, startPoint y: 335, endPoint x: 725, endPoint y: 575, distance: 267.7
click at [0, 0] on div at bounding box center [0, 0] width 0 height 0
drag, startPoint x: 611, startPoint y: 338, endPoint x: 651, endPoint y: 448, distance: 116.8
click at [0, 0] on div at bounding box center [0, 0] width 0 height 0
drag, startPoint x: 599, startPoint y: 338, endPoint x: 653, endPoint y: 447, distance: 120.9
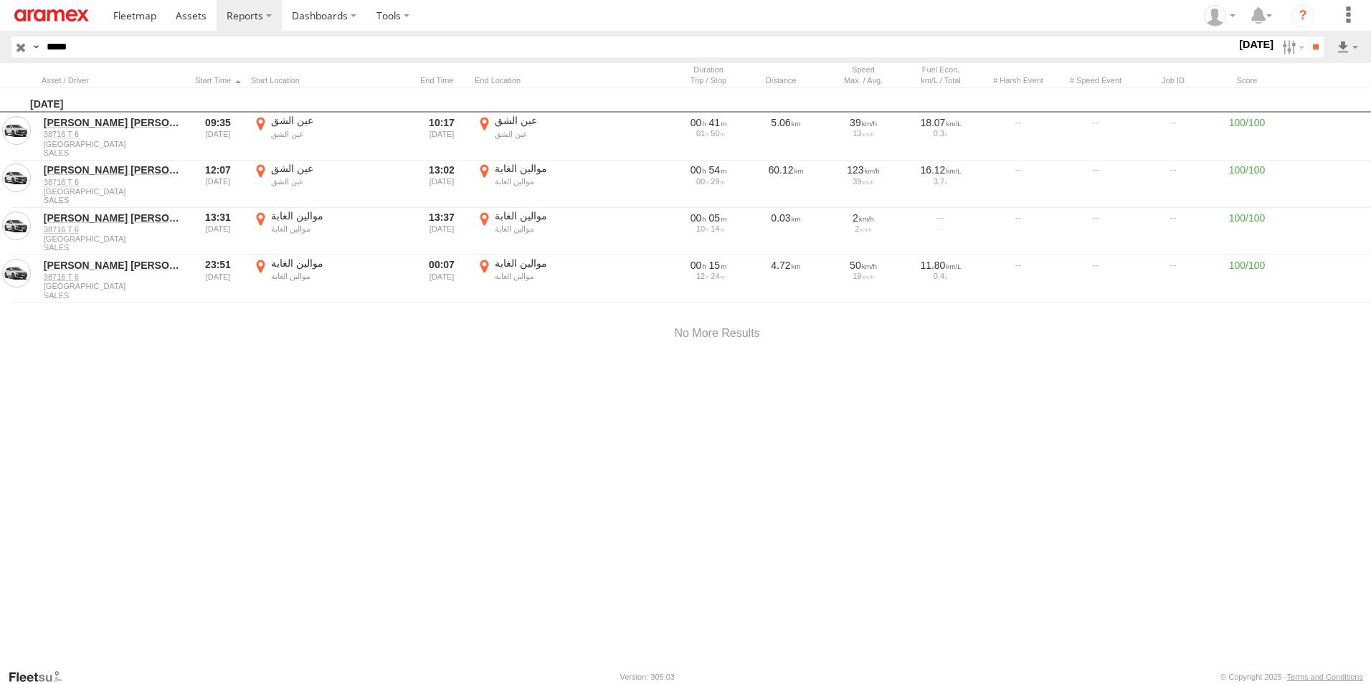
click at [0, 0] on div at bounding box center [0, 0] width 0 height 0
drag, startPoint x: 778, startPoint y: 415, endPoint x: 703, endPoint y: 406, distance: 75.1
click at [0, 0] on div at bounding box center [0, 0] width 0 height 0
click at [0, 0] on label "×" at bounding box center [0, 0] width 0 height 0
click at [1287, 48] on label at bounding box center [1291, 47] width 31 height 21
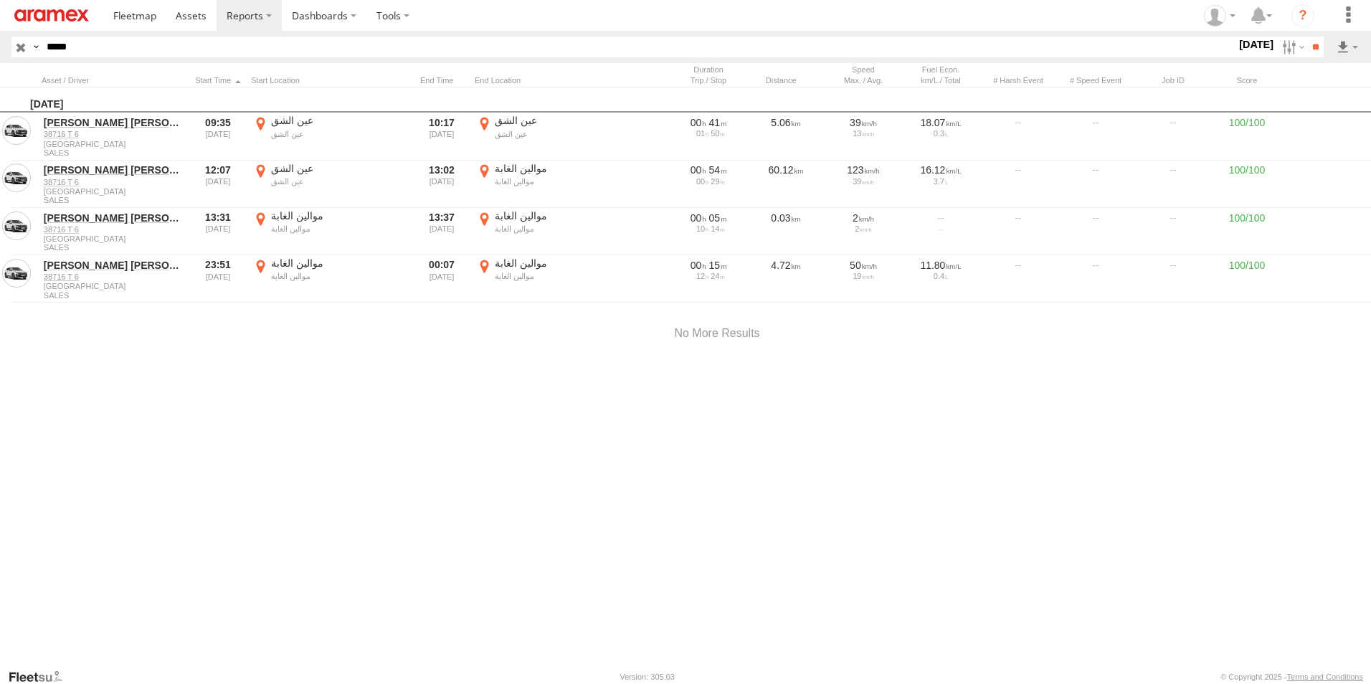
click at [0, 0] on label at bounding box center [0, 0] width 0 height 0
click at [1312, 44] on input "**" at bounding box center [1315, 47] width 16 height 21
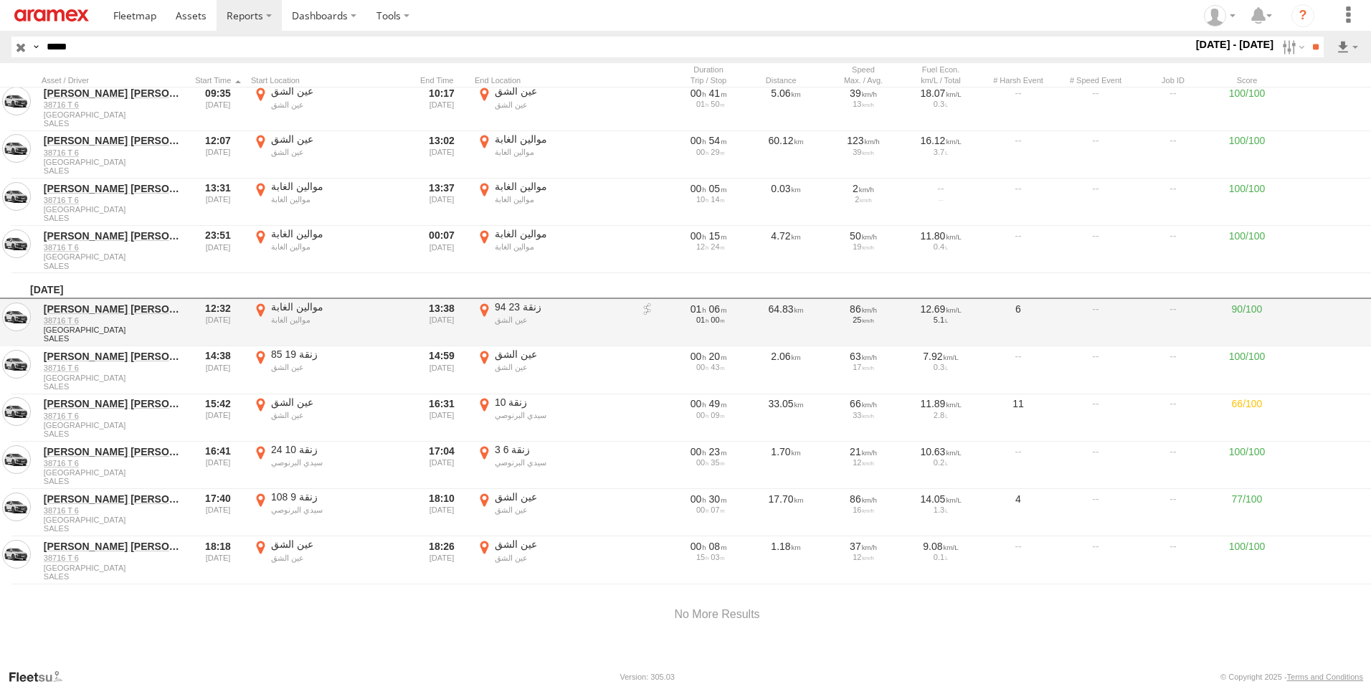
scroll to position [34, 0]
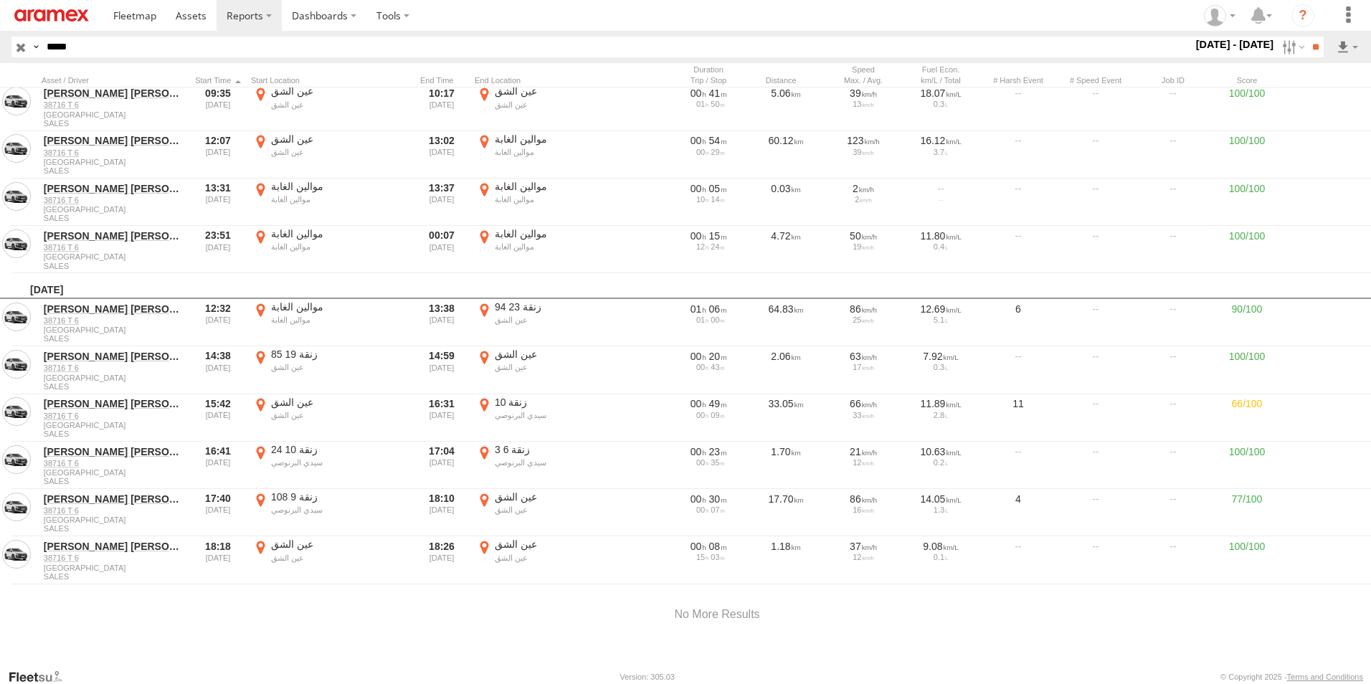
drag, startPoint x: 136, startPoint y: 57, endPoint x: 30, endPoint y: 39, distance: 107.5
click at [31, 39] on div "Search Query Asset ID Asset Label Registration Manufacturer Model VIN Job ID Dr…" at bounding box center [658, 47] width 1295 height 21
paste input "text"
click at [1307, 37] on input "**" at bounding box center [1315, 47] width 16 height 21
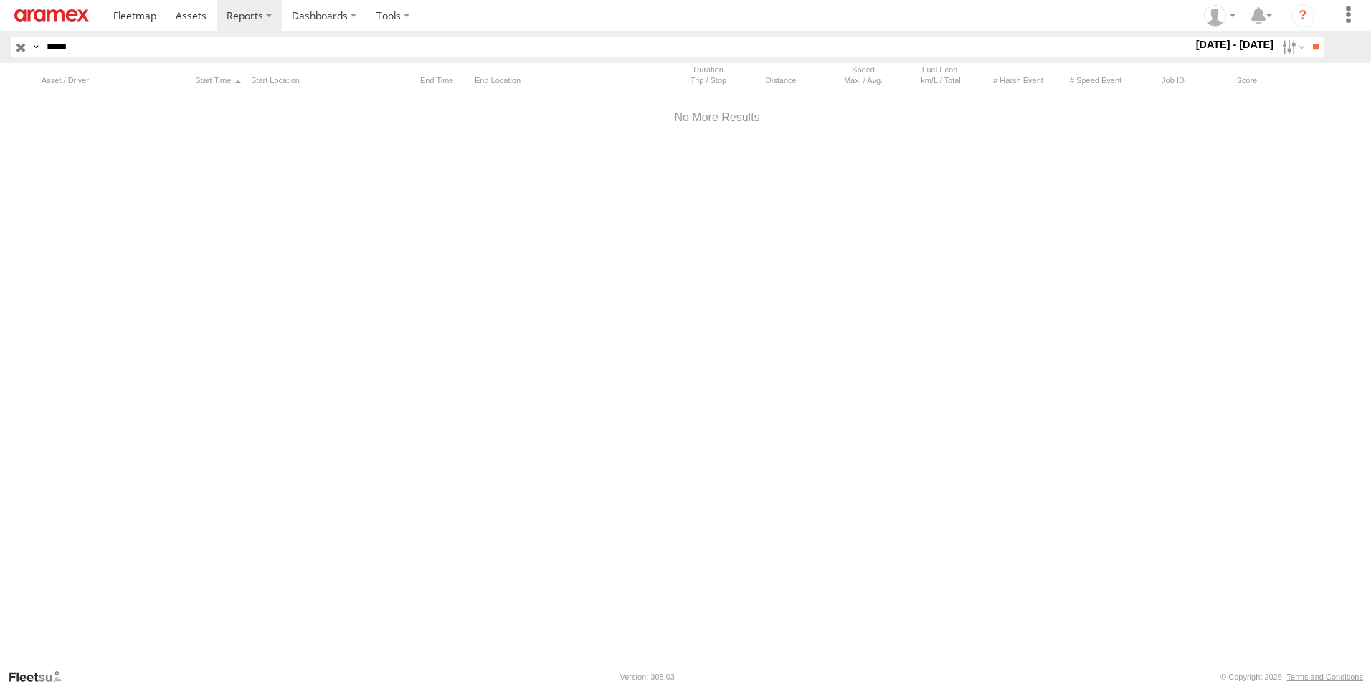
drag, startPoint x: 143, startPoint y: 46, endPoint x: 0, endPoint y: 45, distance: 143.4
click at [0, 41] on html at bounding box center [685, 342] width 1371 height 684
type input "*"
click at [130, 46] on input "text" at bounding box center [616, 47] width 1151 height 21
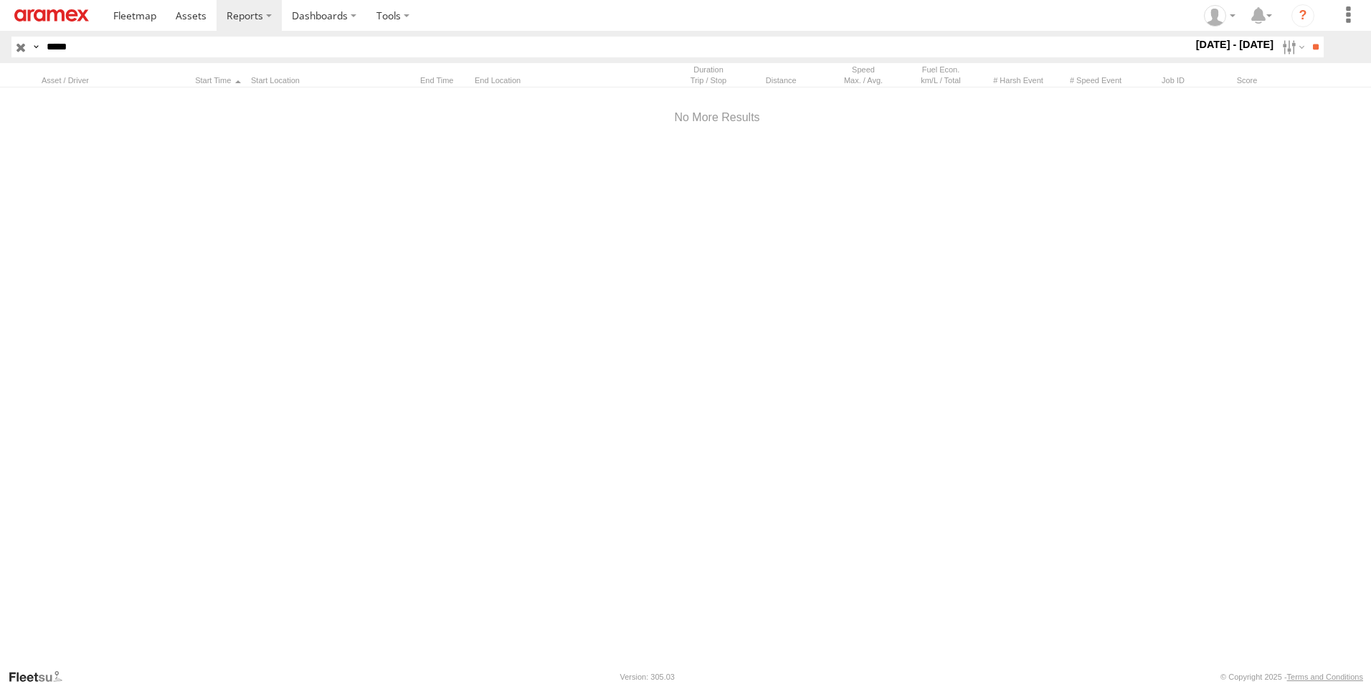
type input "*****"
click at [1307, 37] on input "**" at bounding box center [1315, 47] width 16 height 21
click at [1282, 49] on label at bounding box center [1291, 47] width 31 height 21
click at [0, 0] on label at bounding box center [0, 0] width 0 height 0
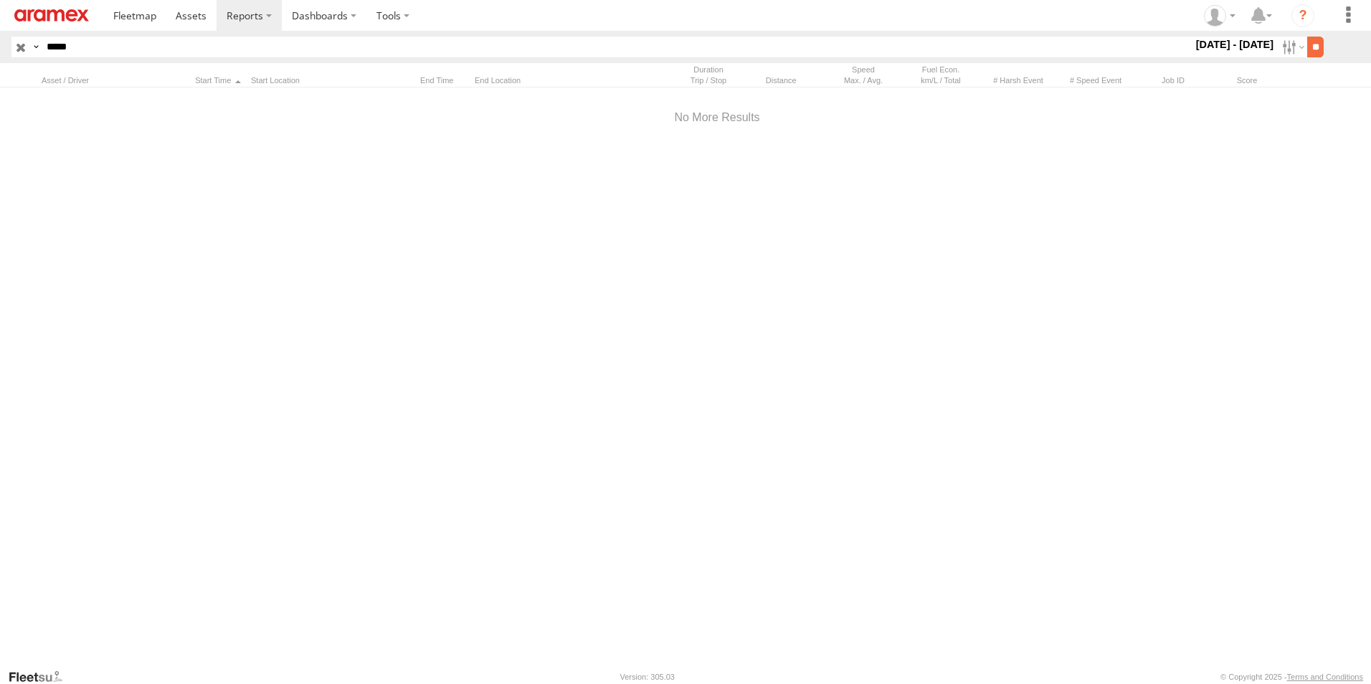
click at [1313, 51] on input "**" at bounding box center [1315, 47] width 16 height 21
